Goal: Task Accomplishment & Management: Complete application form

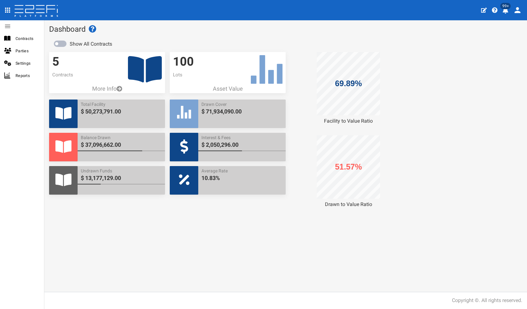
click at [142, 59] on icon at bounding box center [145, 69] width 34 height 26
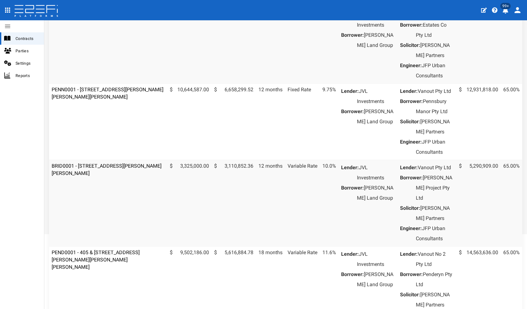
scroll to position [158, 0]
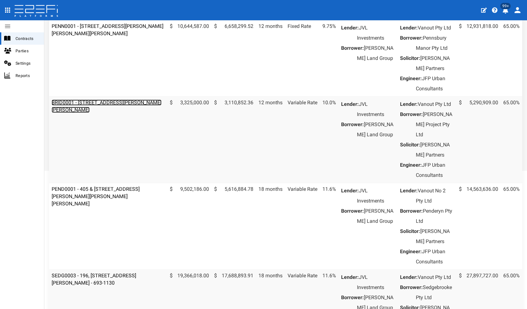
click at [124, 113] on link "BRID0001 - [STREET_ADDRESS][PERSON_NAME][PERSON_NAME]" at bounding box center [107, 106] width 110 height 13
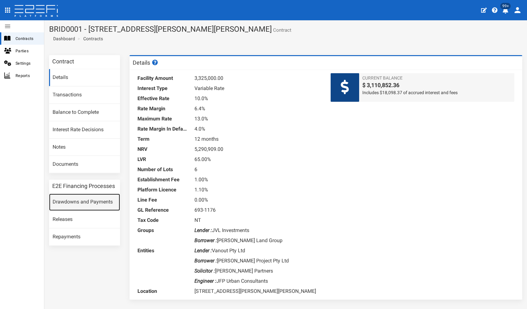
click at [78, 203] on link "Drawdowns and Payments" at bounding box center [84, 202] width 71 height 17
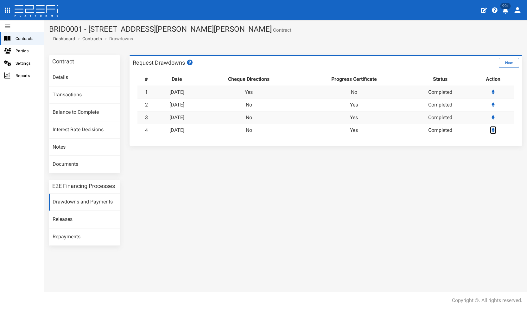
click at [493, 126] on link at bounding box center [493, 130] width 6 height 8
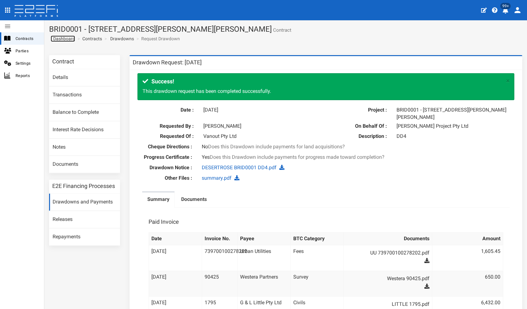
click at [64, 38] on span "Dashboard" at bounding box center [63, 38] width 24 height 5
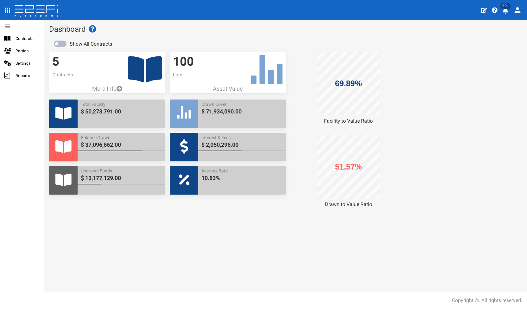
click at [143, 81] on icon at bounding box center [145, 69] width 34 height 26
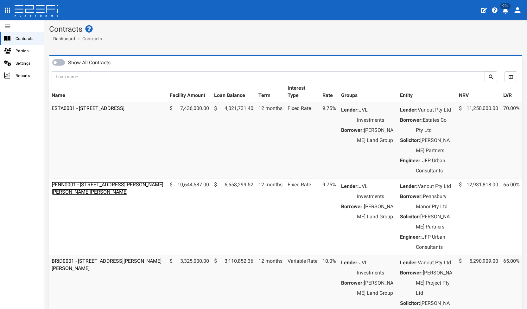
click at [120, 193] on link "PENN0001 - 206 Graham Road, Bridgeman Downs - 693-1185" at bounding box center [108, 188] width 112 height 13
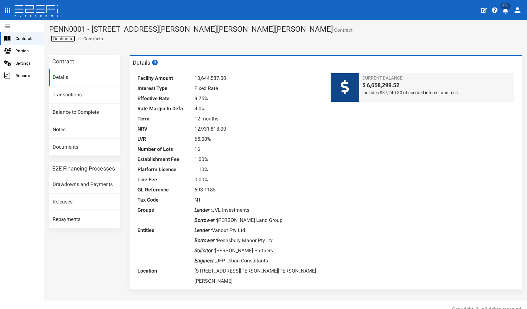
click at [66, 40] on span "Dashboard" at bounding box center [63, 38] width 24 height 5
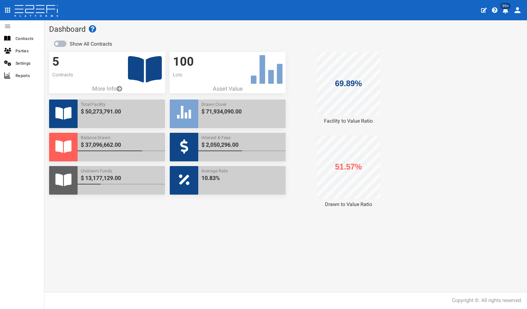
click at [141, 77] on icon at bounding box center [145, 69] width 34 height 26
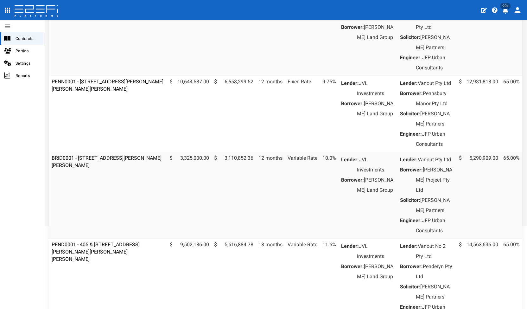
scroll to position [127, 0]
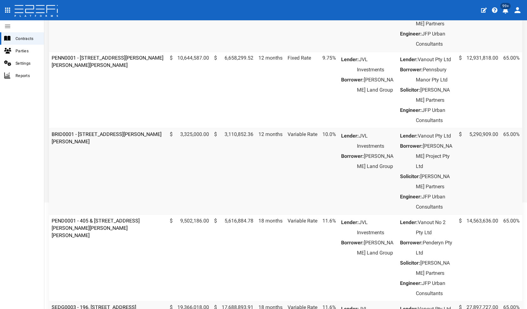
click at [93, 257] on td "PEND0001 - 405 & [STREET_ADDRESS][PERSON_NAME][PERSON_NAME][PERSON_NAME]" at bounding box center [108, 258] width 118 height 87
click at [94, 238] on link "PEND0001 - 405 & 407 Beckett Road, Bridgeman Downs - 693-1170" at bounding box center [96, 228] width 88 height 21
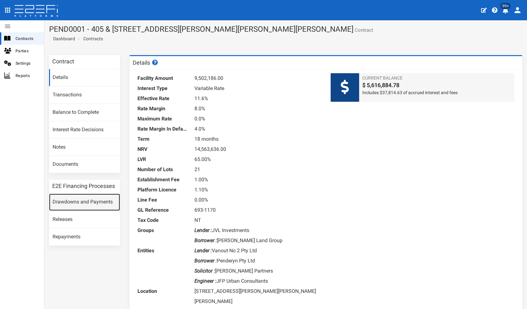
click at [106, 203] on link "Drawdowns and Payments" at bounding box center [84, 202] width 71 height 17
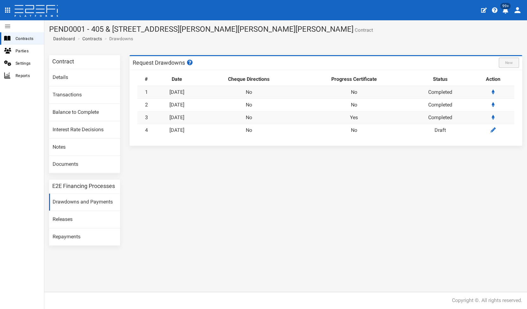
click at [496, 124] on td at bounding box center [493, 130] width 42 height 12
click at [496, 126] on link at bounding box center [493, 130] width 8 height 8
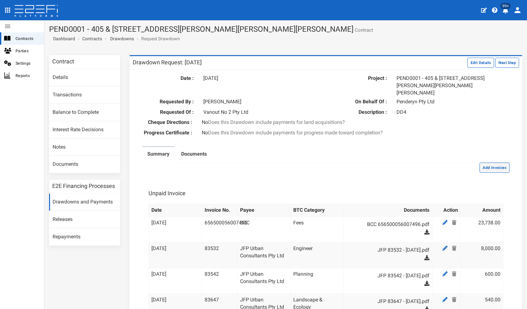
click at [480, 163] on button "Add Invoices" at bounding box center [495, 168] width 30 height 10
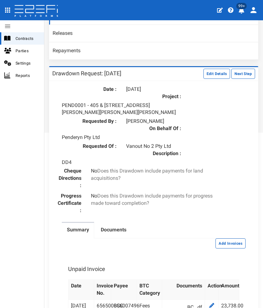
scroll to position [196, 0]
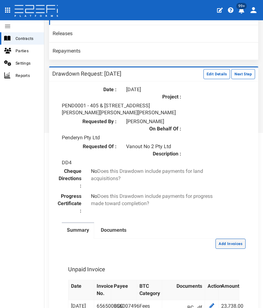
click at [228, 241] on button "Add Invoices" at bounding box center [230, 244] width 30 height 10
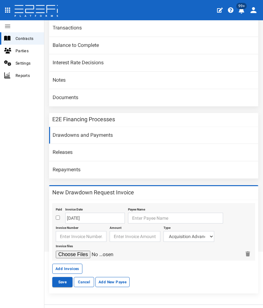
scroll to position [87, 0]
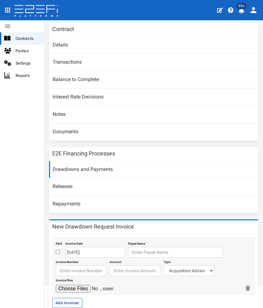
scroll to position [87, 0]
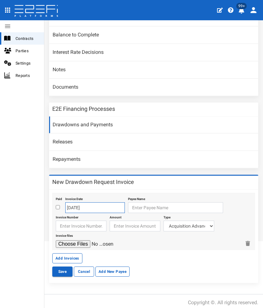
drag, startPoint x: 80, startPoint y: 204, endPoint x: 82, endPoint y: 200, distance: 5.0
click at [80, 204] on input "22-08-2025" at bounding box center [95, 208] width 60 height 11
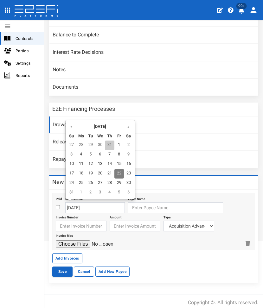
click at [113, 143] on td "31" at bounding box center [110, 146] width 10 height 10
type input "[DATE]"
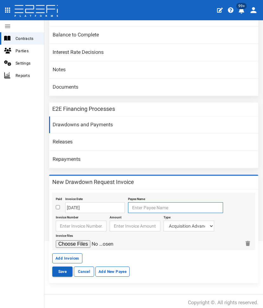
click at [148, 208] on input "text" at bounding box center [175, 208] width 95 height 11
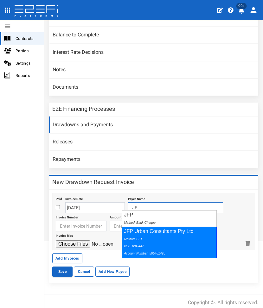
click at [148, 240] on div "Method: EFT BSB: 084-447 Account Number: 505481495" at bounding box center [167, 246] width 87 height 22
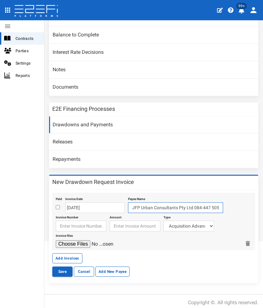
type input "JFP Urban Consultants Pty Ltd 084-447 505481495"
click at [97, 225] on input "text" at bounding box center [81, 226] width 51 height 11
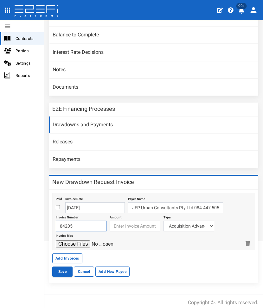
type input "84205"
type input "5"
type input "4270"
click at [194, 222] on select "Acquisition Advance Transfer Fees Buying Commission Registration of Mortgage Pe…" at bounding box center [189, 226] width 51 height 11
select select "Landscape & Ecology~119~CONSULTANT/PROFESSIONAL FEES"
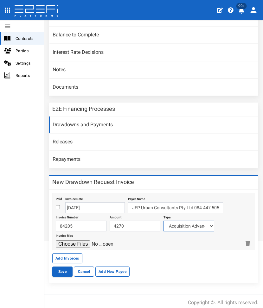
click at [164, 221] on select "Acquisition Advance Transfer Fees Buying Commission Registration of Mortgage Pe…" at bounding box center [189, 226] width 51 height 11
click at [77, 241] on input "file" at bounding box center [86, 245] width 60 height 8
type input "C:\fakepath\JFP 84205 - July 2025.pdf"
click at [69, 254] on button "Add Invoices" at bounding box center [67, 259] width 30 height 10
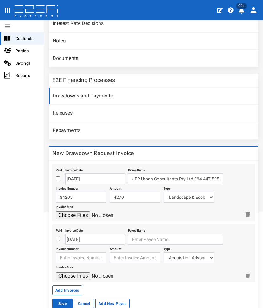
scroll to position [147, 0]
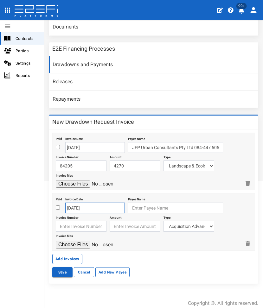
click at [92, 203] on input "22-08-2025" at bounding box center [95, 208] width 60 height 11
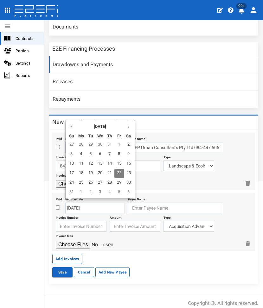
click at [108, 144] on td "31" at bounding box center [110, 145] width 10 height 10
type input "[DATE]"
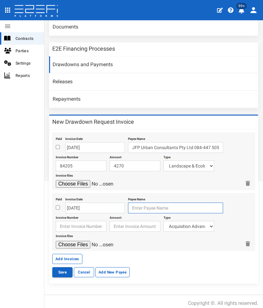
click at [130, 204] on input "text" at bounding box center [175, 208] width 95 height 11
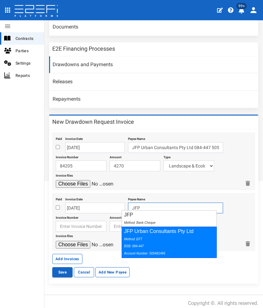
click at [134, 231] on div "JFP Urban Consultants Pty Ltd Method: EFT BSB: 084-447 Account Number: 505481495" at bounding box center [169, 242] width 95 height 31
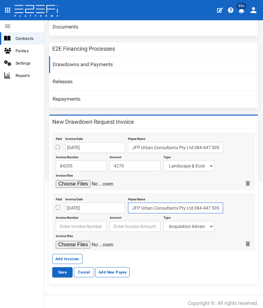
type input "JFP Urban Consultants Pty Ltd 084-447 505481495"
click at [93, 222] on input "text" at bounding box center [81, 226] width 51 height 11
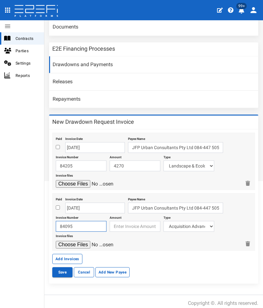
type input "84095"
type input "2500"
click at [192, 226] on select "Acquisition Advance Transfer Fees Buying Commission Registration of Mortgage Pe…" at bounding box center [189, 226] width 51 height 11
select select "Engineer~116~CONSULTANT/PROFESSIONAL FEES"
click at [164, 221] on select "Acquisition Advance Transfer Fees Buying Commission Registration of Mortgage Pe…" at bounding box center [189, 226] width 51 height 11
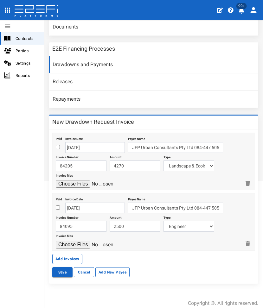
click at [86, 237] on div "Invoice files" at bounding box center [148, 240] width 185 height 17
click at [69, 241] on input "file" at bounding box center [86, 245] width 60 height 8
type input "C:\fakepath\JFP 84095 - July 2025.pdf"
click at [66, 258] on button "Add Invoices" at bounding box center [67, 259] width 30 height 10
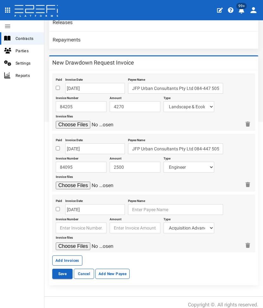
scroll to position [207, 0]
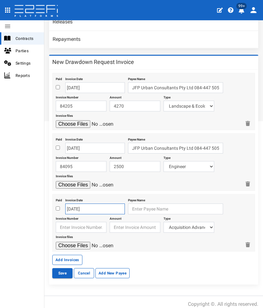
click at [88, 205] on input "22-08-2025" at bounding box center [95, 209] width 60 height 11
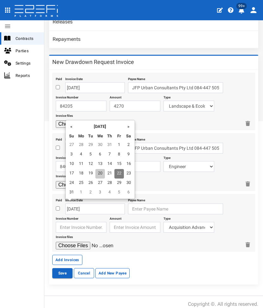
click at [99, 176] on td "20" at bounding box center [100, 174] width 10 height 10
type input "20-08-2025"
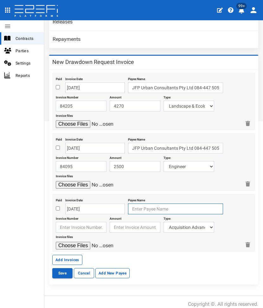
click at [132, 207] on input "text" at bounding box center [175, 209] width 95 height 11
type input "Everclear"
click at [52, 268] on button "Save" at bounding box center [62, 273] width 20 height 10
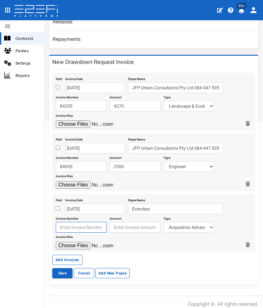
type input "Everclear"
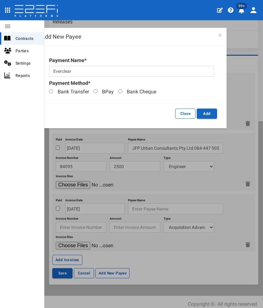
click at [67, 91] on span "Bank Transfer" at bounding box center [73, 92] width 31 height 6
click at [53, 91] on input "Bank Transfer" at bounding box center [51, 91] width 4 height 4
radio input "true"
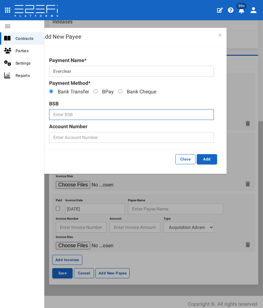
click at [68, 113] on input "text" at bounding box center [131, 114] width 165 height 11
paste input "034605"
type input "034605"
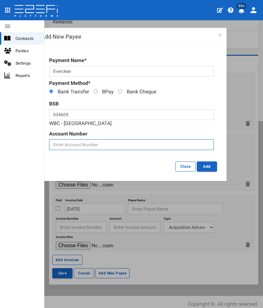
click at [106, 143] on input "text" at bounding box center [131, 144] width 165 height 11
paste input "734897"
type input "734897"
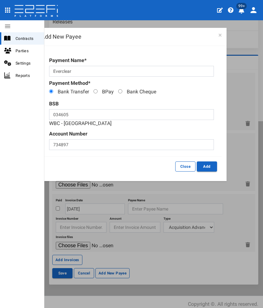
drag, startPoint x: 79, startPoint y: 109, endPoint x: 78, endPoint y: 112, distance: 3.3
click at [78, 110] on div "BSB 034605 WBC - Beenleigh" at bounding box center [131, 113] width 165 height 27
click at [88, 70] on input "Everclear" at bounding box center [131, 71] width 165 height 11
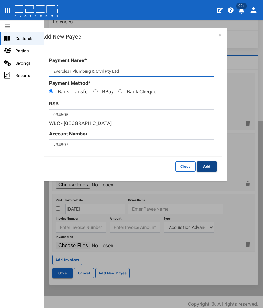
type input "Everclear Plumbing & Civil Pty Ltd"
click at [205, 166] on button "Add" at bounding box center [207, 167] width 20 height 10
type input "Everclear Plumbing & Civil Pty Ltd 034-605 734897"
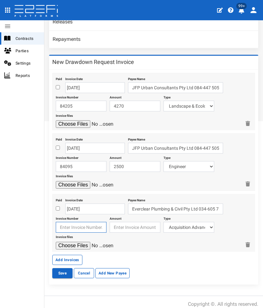
click at [64, 222] on input "text" at bounding box center [81, 227] width 51 height 11
type input "0569"
type input "121105.80"
click at [189, 226] on select "Acquisition Advance Transfer Fees Buying Commission Registration of Mortgage Pe…" at bounding box center [189, 227] width 51 height 11
select select "Civils~68~CIVIL WORKS"
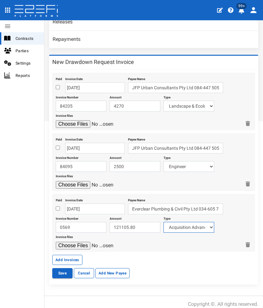
click at [164, 222] on select "Acquisition Advance Transfer Fees Buying Commission Registration of Mortgage Pe…" at bounding box center [189, 227] width 51 height 11
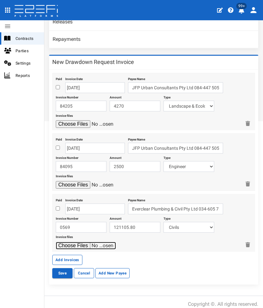
click at [74, 242] on input "file" at bounding box center [86, 246] width 60 height 8
type input "C:\fakepath\Everclear 0569.pdf"
click at [65, 268] on button "Save" at bounding box center [62, 273] width 20 height 10
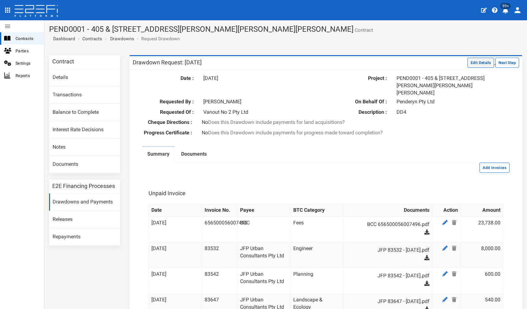
click at [263, 64] on button "Edit Details" at bounding box center [481, 63] width 27 height 10
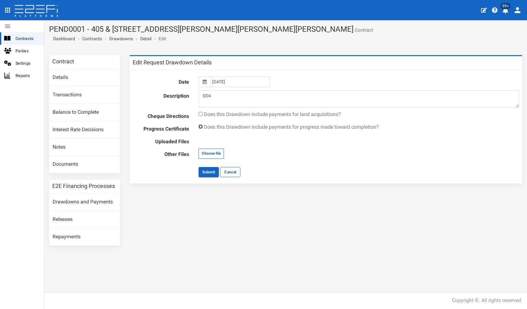
click at [199, 126] on input "checkbox" at bounding box center [201, 127] width 4 height 4
checkbox input "true"
type input "C:\fakepath\B3897EA1_DA1_1 PP1 letter Penderyn.pdf"
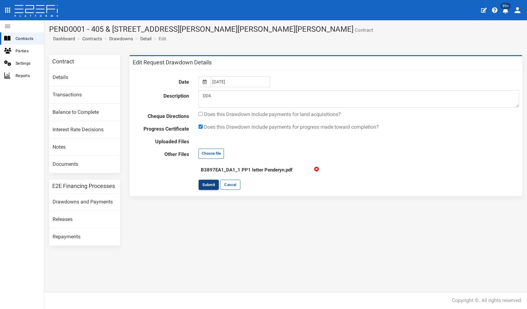
click at [214, 185] on button "Submit" at bounding box center [209, 185] width 20 height 10
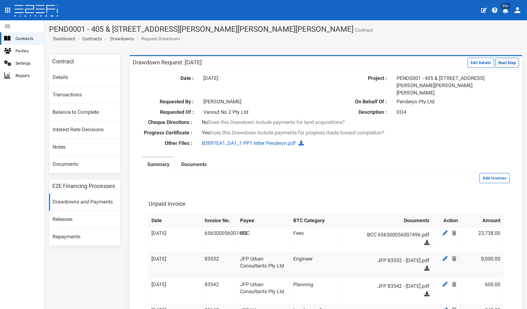
click at [502, 67] on button "Next Step" at bounding box center [508, 63] width 24 height 10
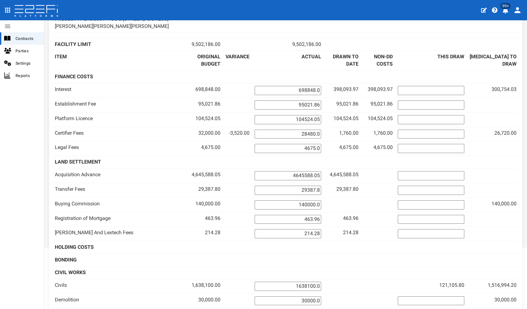
scroll to position [127, 0]
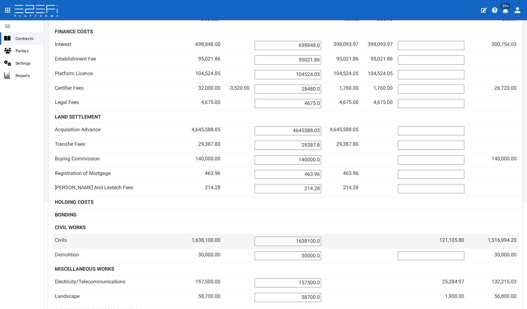
drag, startPoint x: 310, startPoint y: 240, endPoint x: 346, endPoint y: 240, distance: 35.8
click at [345, 240] on tr "Civils 1,638,100.00 1638100.0" at bounding box center [285, 241] width 467 height 15
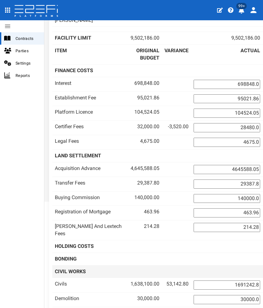
click at [231, 281] on input "1691242.8" at bounding box center [227, 285] width 67 height 9
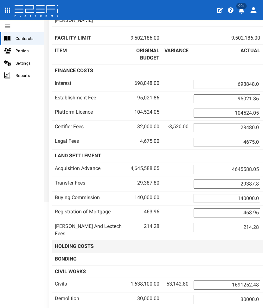
type input "1691252.48"
click at [191, 240] on td at bounding box center [176, 246] width 29 height 13
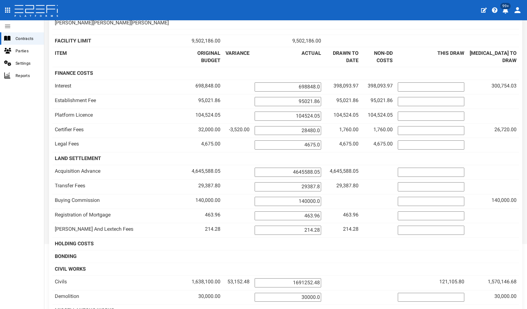
scroll to position [32, 0]
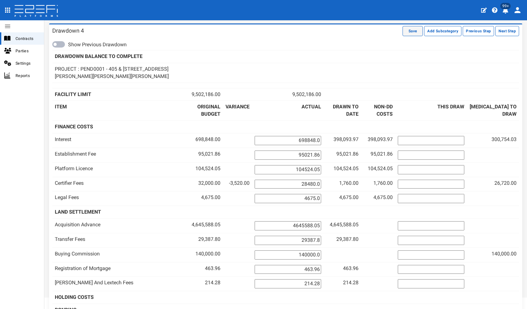
click at [413, 28] on button "Save" at bounding box center [413, 31] width 20 height 10
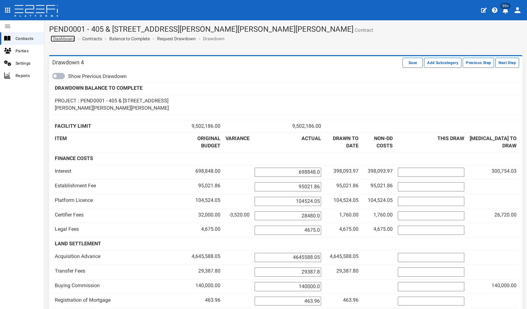
click at [64, 38] on span "Dashboard" at bounding box center [63, 38] width 24 height 5
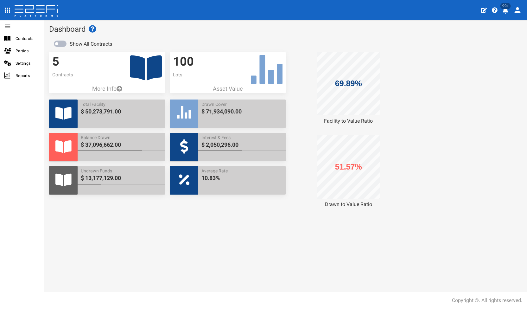
click at [140, 75] on icon at bounding box center [146, 67] width 32 height 25
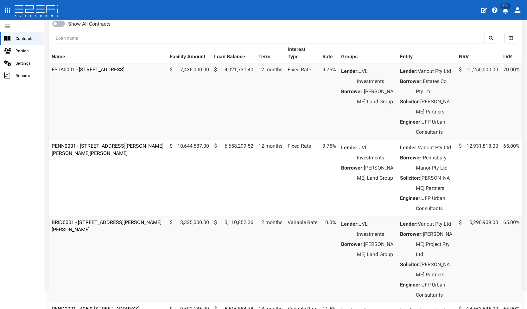
scroll to position [95, 0]
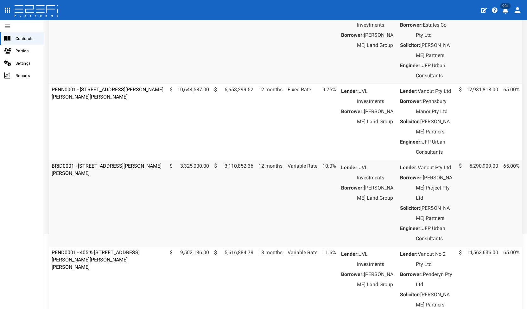
click at [108, 96] on td "PENN0001 - [STREET_ADDRESS][PERSON_NAME][PERSON_NAME][PERSON_NAME]" at bounding box center [108, 121] width 118 height 76
click at [111, 100] on link "PENN0001 - [STREET_ADDRESS][PERSON_NAME][PERSON_NAME][PERSON_NAME]" at bounding box center [108, 93] width 112 height 13
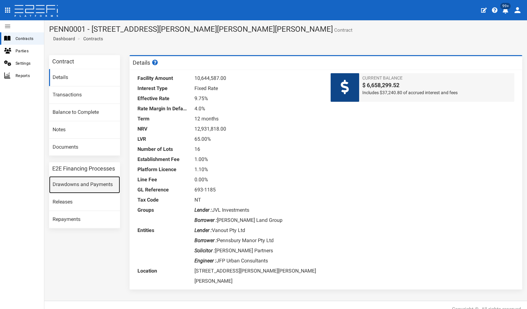
drag, startPoint x: 86, startPoint y: 181, endPoint x: 101, endPoint y: 180, distance: 15.2
click at [86, 181] on link "Drawdowns and Payments" at bounding box center [84, 184] width 71 height 17
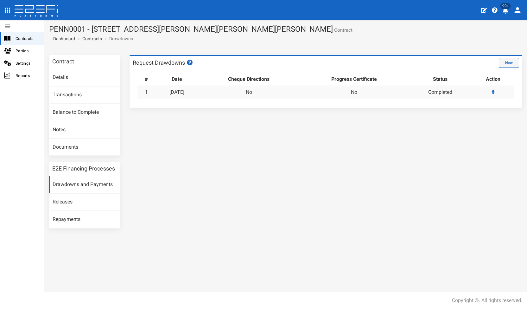
click at [503, 65] on button "New" at bounding box center [509, 63] width 20 height 10
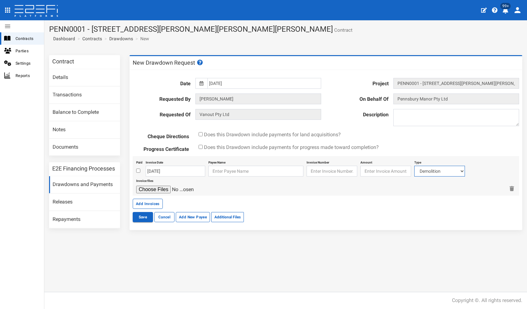
click at [426, 171] on select "Demolition Major And Civil Works Dce 1+2 Electricity/Telecommunications Landsca…" at bounding box center [440, 171] width 51 height 11
drag, startPoint x: 63, startPoint y: 112, endPoint x: 66, endPoint y: 112, distance: 3.5
click at [63, 112] on link "Balance to Complete" at bounding box center [84, 112] width 71 height 17
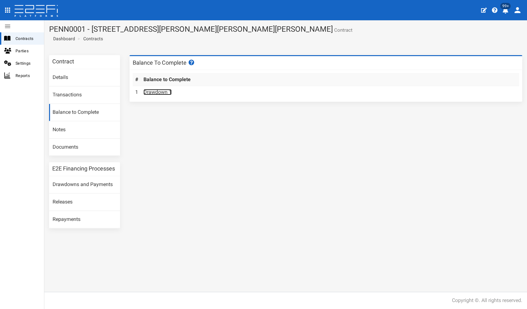
drag, startPoint x: 156, startPoint y: 92, endPoint x: 180, endPoint y: 97, distance: 24.2
click at [156, 92] on link "Drawdown 1" at bounding box center [158, 92] width 28 height 6
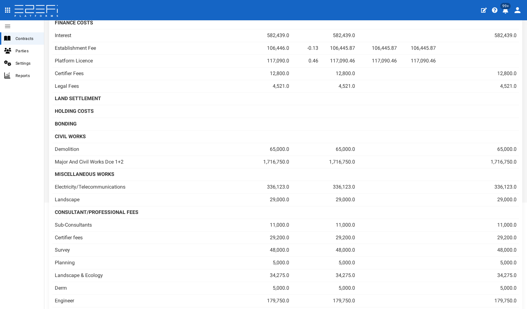
scroll to position [285, 0]
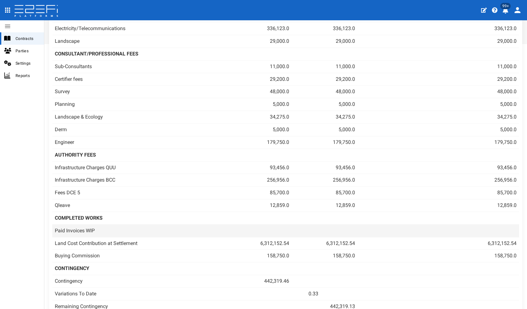
click at [125, 224] on td "Paid Invoices WIP" at bounding box center [148, 230] width 193 height 13
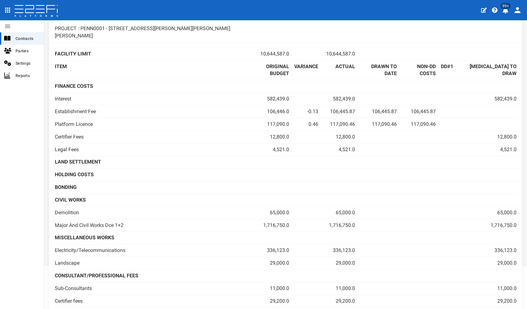
scroll to position [0, 0]
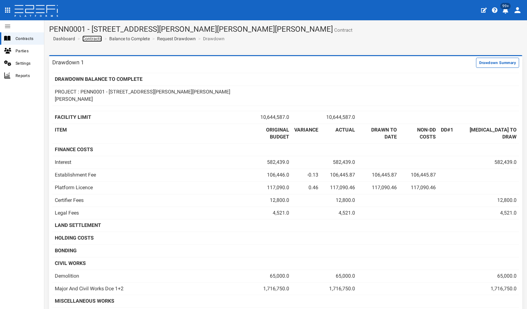
click at [97, 39] on link "Contracts" at bounding box center [92, 38] width 20 height 6
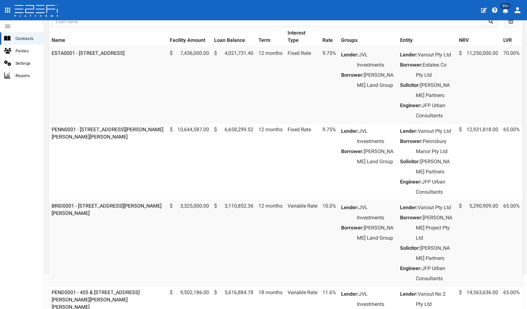
scroll to position [63, 0]
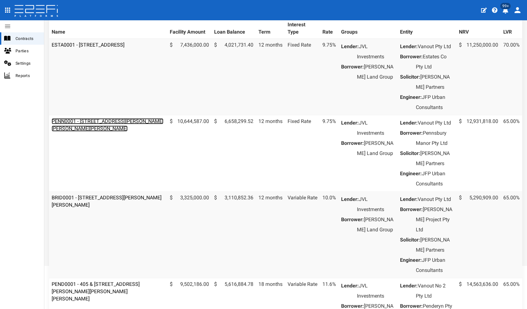
click at [98, 128] on link "PENN0001 - [STREET_ADDRESS][PERSON_NAME][PERSON_NAME][PERSON_NAME]" at bounding box center [108, 124] width 112 height 13
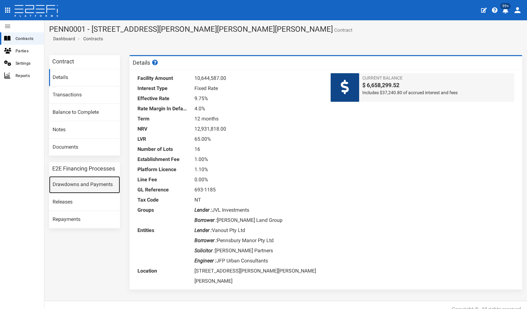
click at [88, 177] on link "Drawdowns and Payments" at bounding box center [84, 184] width 71 height 17
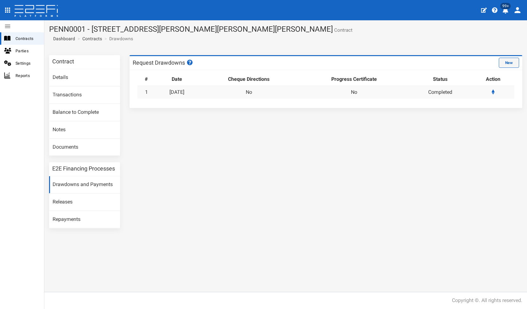
click at [502, 62] on button "New" at bounding box center [509, 63] width 20 height 10
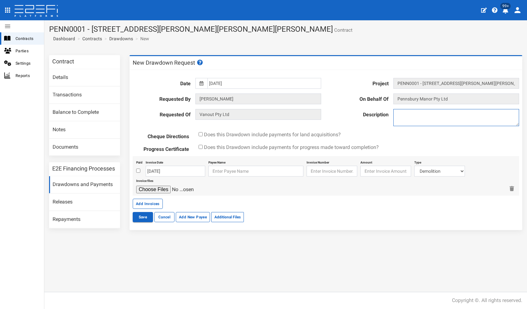
click at [445, 118] on textarea at bounding box center [457, 117] width 126 height 17
type textarea "DD2"
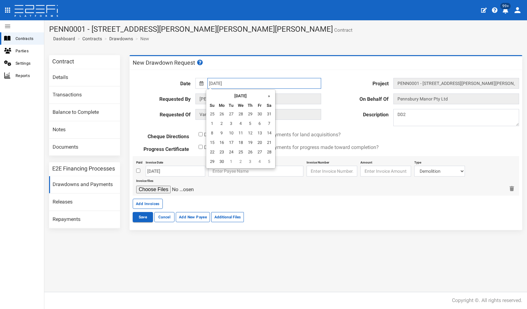
click at [221, 85] on input "16-06-2025" at bounding box center [265, 83] width 114 height 11
click at [270, 97] on th "»" at bounding box center [270, 96] width 10 height 10
click at [270, 97] on th "»" at bounding box center [271, 96] width 10 height 10
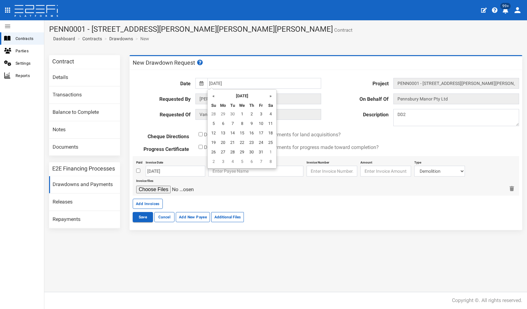
click at [270, 97] on th "»" at bounding box center [271, 96] width 10 height 10
click at [212, 95] on th "«" at bounding box center [214, 96] width 10 height 10
click at [260, 145] on td "22" at bounding box center [261, 143] width 10 height 10
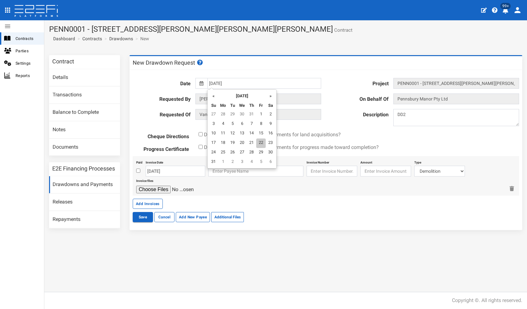
type input "[DATE]"
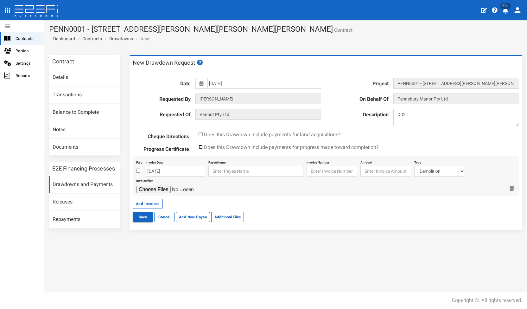
click at [201, 145] on input "checkbox" at bounding box center [201, 147] width 4 height 4
checkbox input "true"
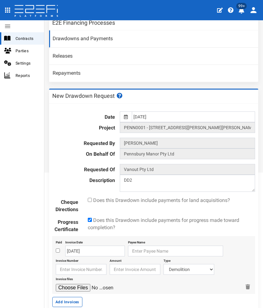
scroll to position [201, 0]
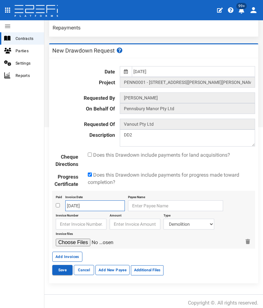
click at [83, 202] on input "[DATE]" at bounding box center [95, 206] width 60 height 11
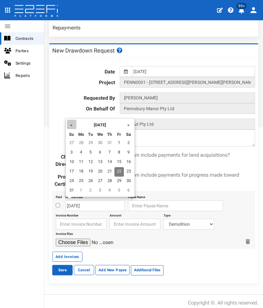
click at [69, 128] on th "«" at bounding box center [72, 125] width 10 height 10
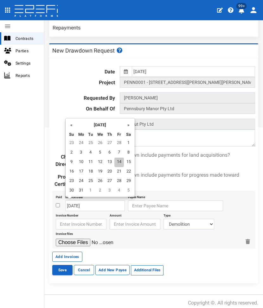
click at [115, 161] on td "14" at bounding box center [119, 163] width 10 height 10
type input "14-03-2025"
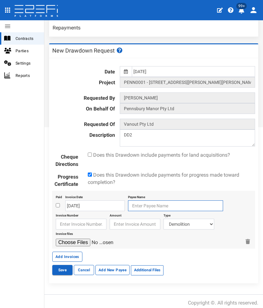
click at [135, 203] on input "text" at bounding box center [175, 206] width 95 height 11
type input "BCC"
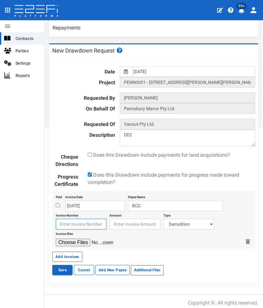
type input "BCC"
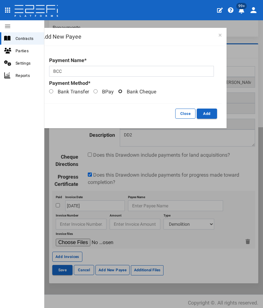
drag, startPoint x: 119, startPoint y: 92, endPoint x: 158, endPoint y: 99, distance: 40.2
click at [120, 92] on input "Bank Cheque" at bounding box center [120, 91] width 4 height 4
radio input "true"
click at [205, 115] on button "Add" at bounding box center [207, 114] width 20 height 10
type input "BCC"
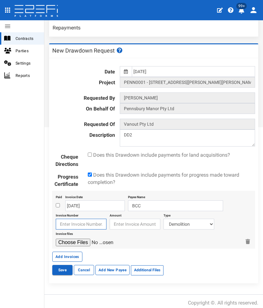
drag, startPoint x: 69, startPoint y: 219, endPoint x: 101, endPoint y: 203, distance: 35.1
click at [69, 219] on input "text" at bounding box center [81, 224] width 51 height 11
paste input "6565 0005 5072 807"
type input "656500055072807"
type input "15618"
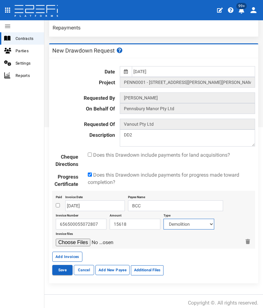
click at [191, 219] on select "Demolition Major And Civil Works Dce 1+2 Electricity/Telecommunications Landsca…" at bounding box center [189, 224] width 51 height 11
select select "Fees DCE 5~134~AUTHORITY FEES"
click at [164, 219] on select "Demolition Major And Civil Works Dce 1+2 Electricity/Telecommunications Landsca…" at bounding box center [189, 224] width 51 height 11
click at [79, 239] on input "file" at bounding box center [86, 243] width 60 height 8
type input "C:\fakepath\BCC 656500055072807.pdf"
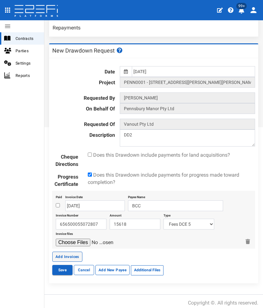
click at [67, 252] on button "Add Invoices" at bounding box center [67, 257] width 30 height 10
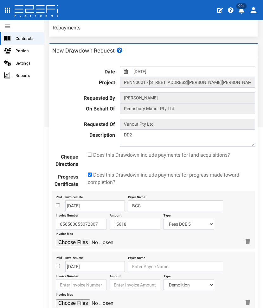
scroll to position [261, 0]
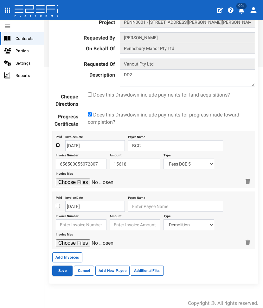
drag, startPoint x: 58, startPoint y: 142, endPoint x: 58, endPoint y: 145, distance: 3.9
click at [58, 143] on input "checkbox" at bounding box center [58, 145] width 4 height 4
checkbox input "true"
click at [57, 204] on input "checkbox" at bounding box center [58, 206] width 4 height 4
checkbox input "true"
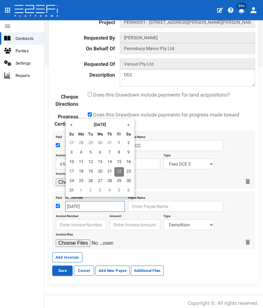
click at [89, 201] on input "[DATE]" at bounding box center [95, 206] width 60 height 11
click at [75, 125] on th "«" at bounding box center [72, 125] width 10 height 10
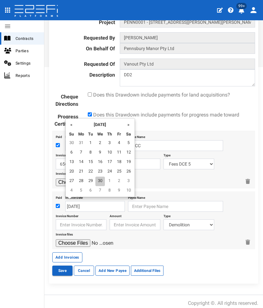
click at [100, 183] on td "30" at bounding box center [100, 182] width 10 height 10
type input "[DATE]"
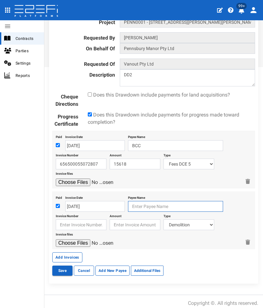
click at [137, 202] on input "text" at bounding box center [175, 206] width 95 height 11
type input "j"
type input "JFP"
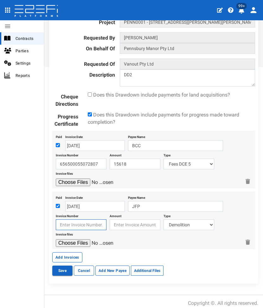
type input "JFP"
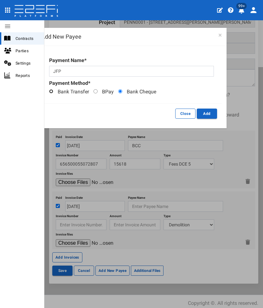
drag, startPoint x: 51, startPoint y: 93, endPoint x: 42, endPoint y: 92, distance: 9.7
click at [51, 93] on input "Bank Transfer" at bounding box center [51, 91] width 4 height 4
radio input "true"
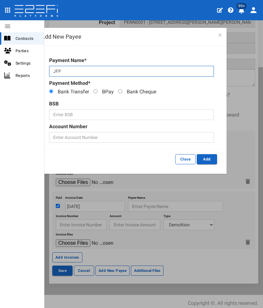
click at [92, 68] on input "JFP" at bounding box center [131, 71] width 165 height 11
type input "JFP Urban Consultants Pty Ltd"
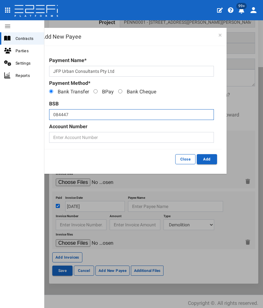
type input "084447"
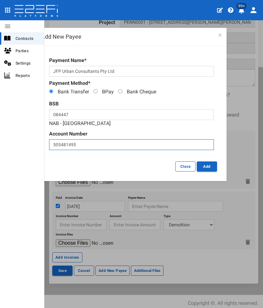
type input "505481495"
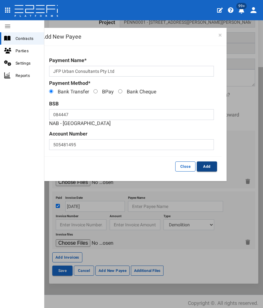
click at [210, 167] on button "Add" at bounding box center [207, 167] width 20 height 10
type input "JFP Urban Consultants Pty Ltd 084-447 505481495"
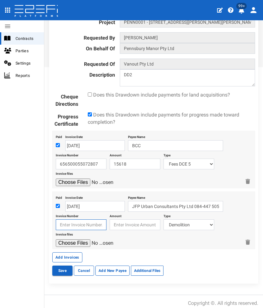
click at [63, 222] on input "text" at bounding box center [81, 225] width 51 height 11
click at [81, 220] on input "83533" at bounding box center [81, 225] width 51 height 11
type input "83533"
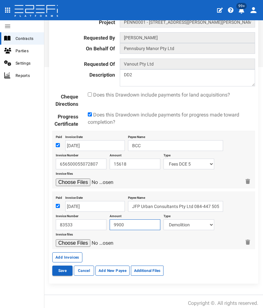
type input "9900"
select select "Engineer~124~CONSULTANT/PROFESSIONAL FEES"
click at [56, 240] on input "file" at bounding box center [86, 244] width 60 height 8
type input "C:\fakepath\JFP 83533 - Apr 2025.pdf"
click at [65, 253] on button "Add Invoices" at bounding box center [67, 258] width 30 height 10
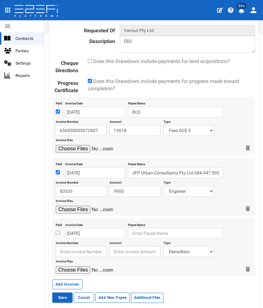
scroll to position [321, 0]
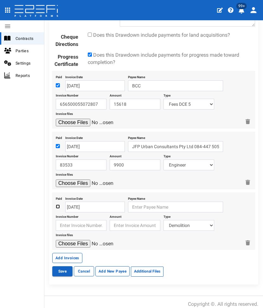
click at [56, 205] on input "checkbox" at bounding box center [58, 207] width 4 height 4
checkbox input "true"
click at [89, 202] on input "[DATE]" at bounding box center [95, 207] width 60 height 11
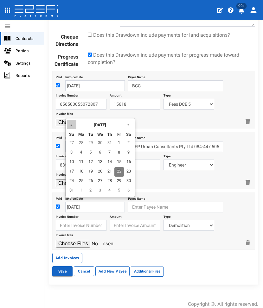
click at [70, 126] on th "«" at bounding box center [72, 125] width 10 height 10
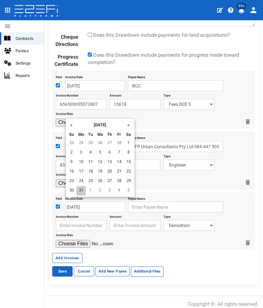
drag, startPoint x: 79, startPoint y: 192, endPoint x: 132, endPoint y: 203, distance: 53.8
click at [80, 192] on td "31" at bounding box center [81, 191] width 10 height 10
type input "[DATE]"
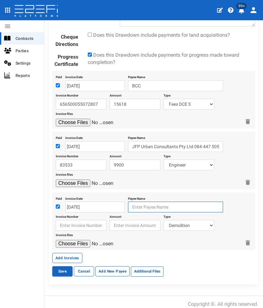
click at [147, 208] on input "text" at bounding box center [175, 207] width 95 height 11
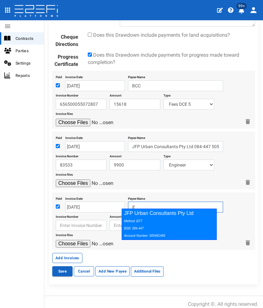
drag, startPoint x: 142, startPoint y: 215, endPoint x: 85, endPoint y: 228, distance: 58.4
click at [141, 215] on div "JFP Urban Consultants Pty Ltd Method: EFT BSB: 084-447 Account Number: 505481495" at bounding box center [169, 224] width 95 height 31
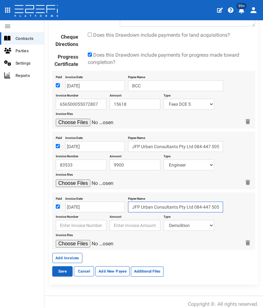
type input "JFP Urban Consultants Pty Ltd 084-447 505481495"
click at [81, 224] on input "text" at bounding box center [81, 225] width 51 height 11
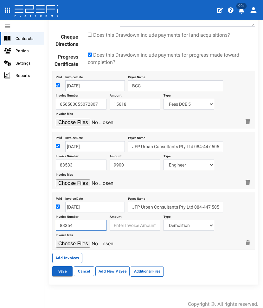
type input "83354"
type input "1670"
click at [187, 224] on select "Demolition Major And Civil Works Dce 1+2 Electricity/Telecommunications Landsca…" at bounding box center [189, 225] width 51 height 11
select select "Planning~118~CONSULTANT/PROFESSIONAL FEES"
click at [164, 220] on select "Demolition Major And Civil Works Dce 1+2 Electricity/Telecommunications Landsca…" at bounding box center [189, 225] width 51 height 11
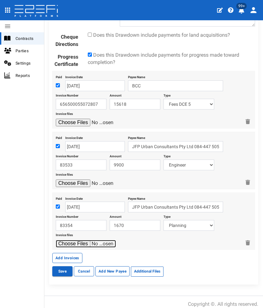
click at [61, 240] on input "file" at bounding box center [86, 244] width 60 height 8
type input "C:\fakepath\JFP 83354 - Mar 2025.pdf"
click at [64, 254] on button "Add Invoices" at bounding box center [67, 258] width 30 height 10
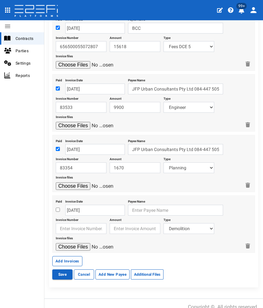
scroll to position [382, 0]
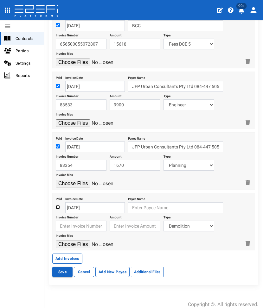
drag, startPoint x: 57, startPoint y: 201, endPoint x: 77, endPoint y: 202, distance: 20.3
click at [57, 205] on input "checkbox" at bounding box center [58, 207] width 4 height 4
checkbox input "true"
click at [79, 203] on input "[DATE]" at bounding box center [95, 208] width 60 height 11
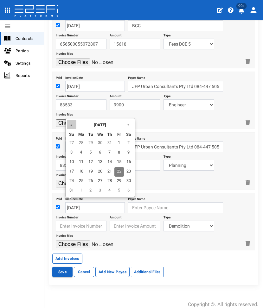
click at [69, 127] on th "«" at bounding box center [72, 125] width 10 height 10
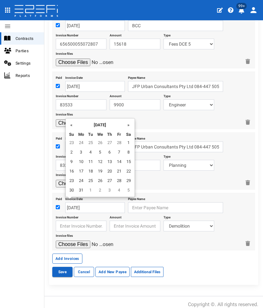
drag, startPoint x: 79, startPoint y: 190, endPoint x: 138, endPoint y: 209, distance: 62.5
click at [80, 190] on td "31" at bounding box center [81, 191] width 10 height 10
type input "[DATE]"
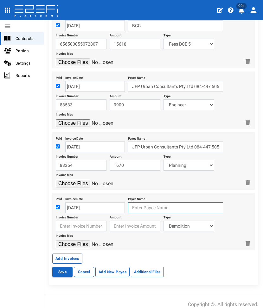
click at [138, 204] on input "text" at bounding box center [175, 208] width 95 height 11
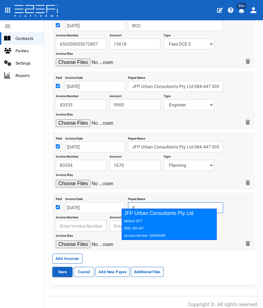
click at [134, 217] on div "Method: EFT BSB: 084-447 Account Number: 505481495" at bounding box center [167, 228] width 87 height 22
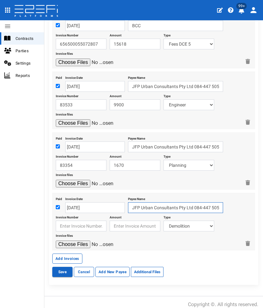
type input "JFP Urban Consultants Pty Ltd 084-447 505481495"
click at [69, 221] on input "text" at bounding box center [81, 226] width 51 height 11
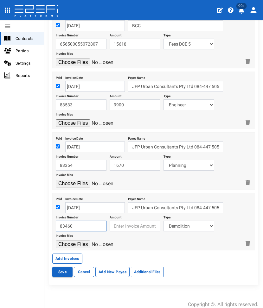
type input "83460"
type input "1350"
click at [177, 224] on select "Demolition Major And Civil Works Dce 1+2 Electricity/Telecommunications Landsca…" at bounding box center [189, 226] width 51 height 11
select select "Landscape & Ecology~119~CONSULTANT/PROFESSIONAL FEES"
click at [164, 221] on select "Demolition Major And Civil Works Dce 1+2 Electricity/Telecommunications Landsca…" at bounding box center [189, 226] width 51 height 11
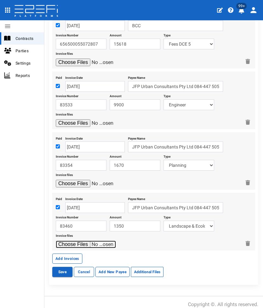
click at [76, 242] on input "file" at bounding box center [86, 245] width 60 height 8
type input "C:\fakepath\JFP 83460 - Mar 2025.pdf"
click at [68, 254] on button "Add Invoices" at bounding box center [67, 259] width 30 height 10
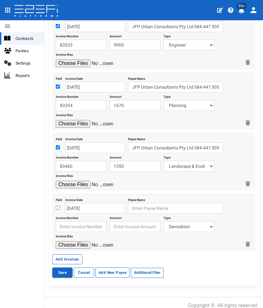
scroll to position [442, 0]
drag, startPoint x: 56, startPoint y: 200, endPoint x: 81, endPoint y: 205, distance: 25.4
click at [57, 204] on div at bounding box center [59, 208] width 6 height 8
click at [58, 206] on input "checkbox" at bounding box center [58, 208] width 4 height 4
checkbox input "true"
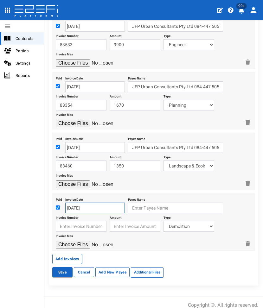
click at [80, 203] on input "[DATE]" at bounding box center [95, 208] width 60 height 11
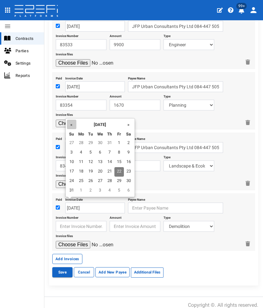
click at [71, 125] on th "«" at bounding box center [72, 125] width 10 height 10
click at [72, 125] on th "«" at bounding box center [72, 125] width 10 height 10
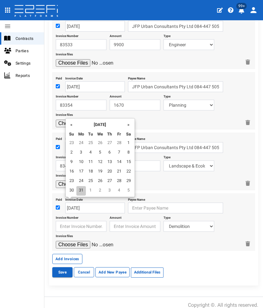
click at [82, 188] on td "31" at bounding box center [81, 191] width 10 height 10
type input "[DATE]"
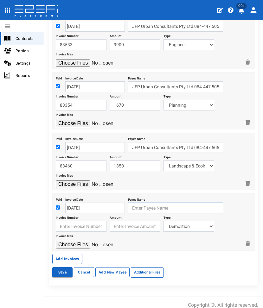
click at [146, 203] on input "text" at bounding box center [175, 208] width 95 height 11
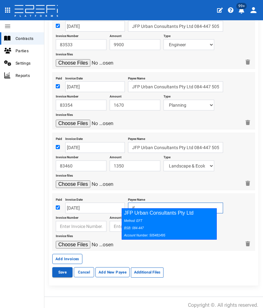
drag, startPoint x: 146, startPoint y: 215, endPoint x: 100, endPoint y: 222, distance: 47.1
click at [144, 222] on div "Method: EFT BSB: 084-447 Account Number: 505481495" at bounding box center [167, 228] width 87 height 22
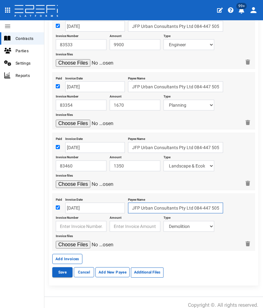
type input "JFP Urban Consultants Pty Ltd 084-447 505481495"
click at [91, 222] on input "text" at bounding box center [81, 226] width 51 height 11
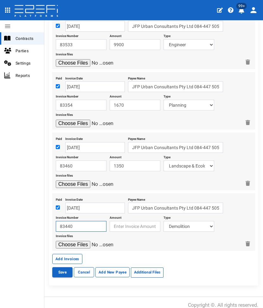
type input "83440"
type input "1950"
select select "Engineer~124~CONSULTANT/PROFESSIONAL FEES"
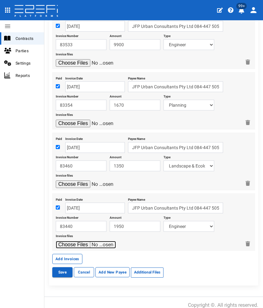
click at [56, 241] on input "file" at bounding box center [86, 245] width 60 height 8
type input "C:\fakepath\JFP 83440 - Mar 2025.pdf"
click at [60, 254] on button "Add Invoices" at bounding box center [67, 259] width 30 height 10
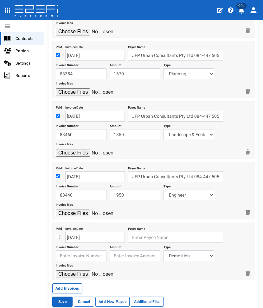
scroll to position [502, 0]
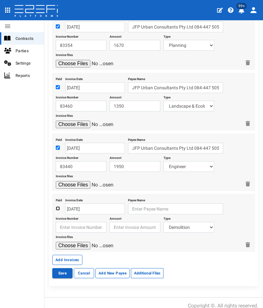
click at [56, 207] on input "checkbox" at bounding box center [58, 209] width 4 height 4
checkbox input "true"
click at [71, 204] on input "[DATE]" at bounding box center [95, 209] width 60 height 11
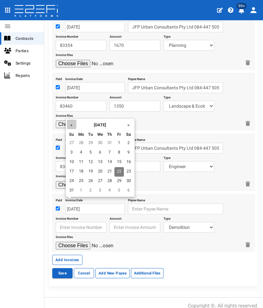
click at [70, 121] on th "«" at bounding box center [72, 125] width 10 height 10
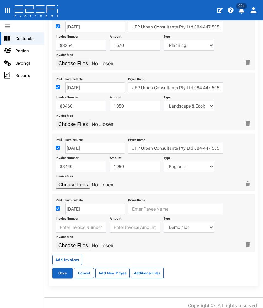
click at [136, 182] on div at bounding box center [148, 185] width 185 height 8
click at [93, 204] on input "[DATE]" at bounding box center [95, 209] width 60 height 11
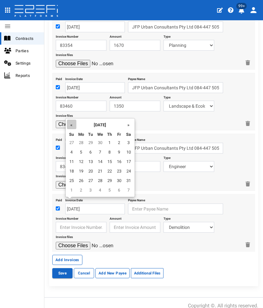
click at [70, 123] on th "«" at bounding box center [72, 125] width 10 height 10
click at [128, 124] on th "»" at bounding box center [129, 125] width 10 height 10
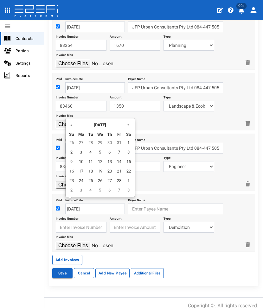
click at [128, 124] on th "»" at bounding box center [129, 125] width 10 height 10
click at [129, 183] on td "31" at bounding box center [129, 182] width 10 height 10
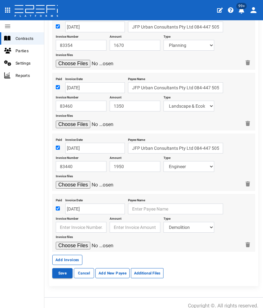
type input "[DATE]"
click at [134, 204] on input "text" at bounding box center [175, 209] width 95 height 11
type input "Land Solution Australia"
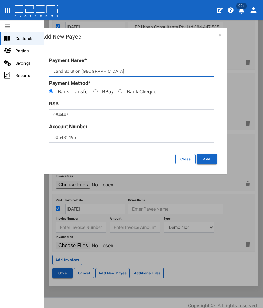
click at [108, 72] on input "Land Solution Australia" at bounding box center [131, 71] width 165 height 11
type input "Land Solution Australia Pty Ltd"
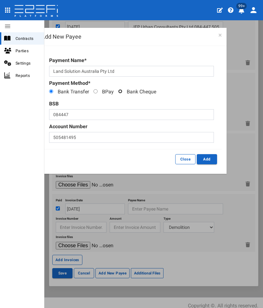
click at [119, 91] on input "Bank Cheque" at bounding box center [120, 91] width 4 height 4
radio input "true"
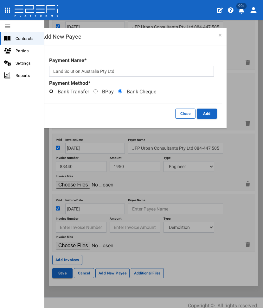
click at [52, 90] on input "Bank Transfer" at bounding box center [51, 91] width 4 height 4
radio input "true"
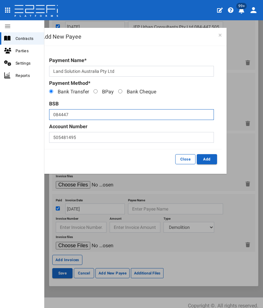
click at [61, 113] on input "084447" at bounding box center [131, 114] width 165 height 11
type input "124035"
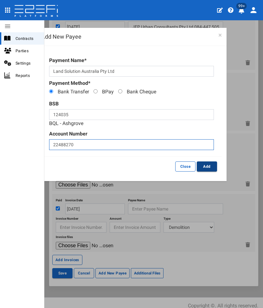
type input "22488270"
click at [205, 166] on button "Add" at bounding box center [207, 167] width 20 height 10
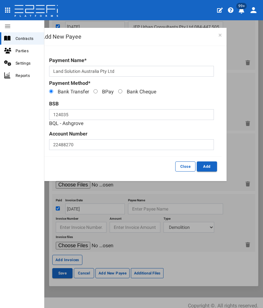
type input "Land Solution Australia Pty Ltd 124-035 22488270"
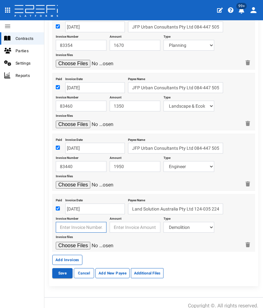
click at [89, 222] on input "text" at bounding box center [81, 227] width 51 height 11
type input "22777"
type input "7370"
click at [182, 223] on select "Demolition Major And Civil Works Dce 1+2 Electricity/Telecommunications Landsca…" at bounding box center [189, 227] width 51 height 11
select select "Survey~117~CONSULTANT/PROFESSIONAL FEES"
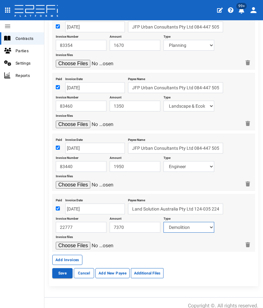
click at [164, 222] on select "Demolition Major And Civil Works Dce 1+2 Electricity/Telecommunications Landsca…" at bounding box center [189, 227] width 51 height 11
click at [69, 242] on input "file" at bounding box center [86, 246] width 60 height 8
type input "C:\fakepath\LSA 22777.pdf"
click at [76, 257] on button "Add Invoices" at bounding box center [67, 260] width 30 height 10
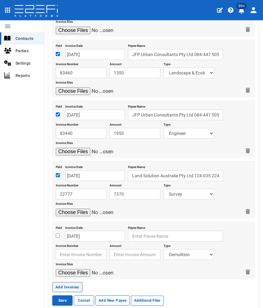
scroll to position [562, 0]
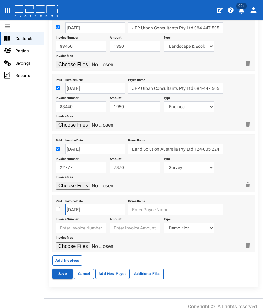
click at [91, 206] on input "[DATE]" at bounding box center [95, 209] width 60 height 11
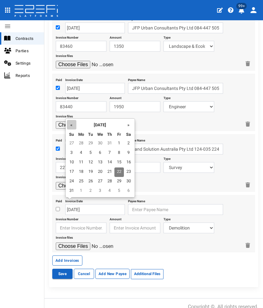
click at [74, 122] on th "«" at bounding box center [72, 125] width 10 height 10
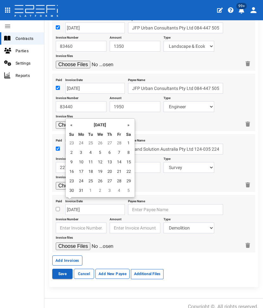
click at [74, 122] on th "«" at bounding box center [72, 125] width 10 height 10
click at [118, 182] on td "28" at bounding box center [119, 182] width 10 height 10
type input "[DATE]"
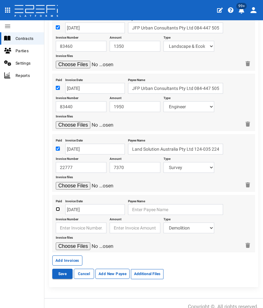
click at [58, 207] on input "checkbox" at bounding box center [58, 209] width 4 height 4
checkbox input "true"
click at [136, 204] on input "text" at bounding box center [175, 209] width 95 height 11
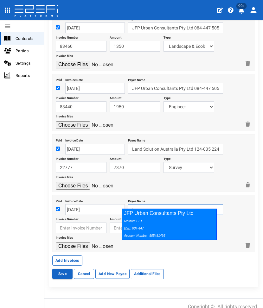
drag, startPoint x: 144, startPoint y: 226, endPoint x: 98, endPoint y: 226, distance: 46.0
click at [142, 226] on div "Method: EFT BSB: 084-447 Account Number: 505481495" at bounding box center [167, 228] width 87 height 22
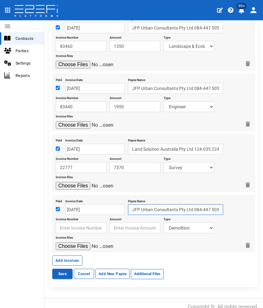
type input "JFP Urban Consultants Pty Ltd 084-447 505481495"
click at [70, 223] on input "text" at bounding box center [81, 228] width 51 height 11
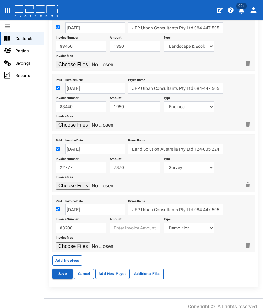
type input "83200"
type input "8400"
select select "Planning~118~CONSULTANT/PROFESSIONAL FEES"
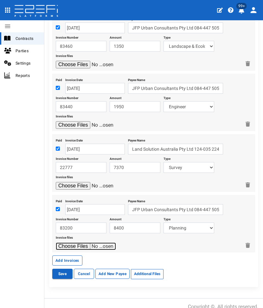
click at [56, 243] on input "file" at bounding box center [86, 247] width 60 height 8
type input "C:\fakepath\JFP 83200 - Feb 2025.pdf"
click at [74, 256] on button "Add Invoices" at bounding box center [67, 261] width 30 height 10
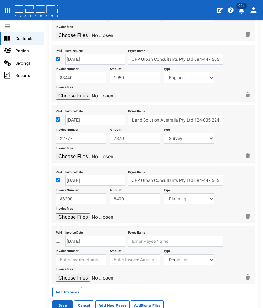
scroll to position [622, 0]
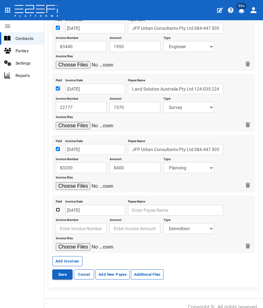
click at [57, 208] on input "checkbox" at bounding box center [58, 210] width 4 height 4
checkbox input "true"
click at [77, 205] on input "[DATE]" at bounding box center [95, 210] width 60 height 11
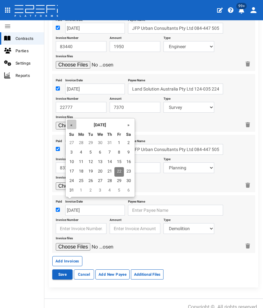
click at [73, 126] on th "«" at bounding box center [72, 125] width 10 height 10
click at [74, 126] on th "«" at bounding box center [72, 125] width 10 height 10
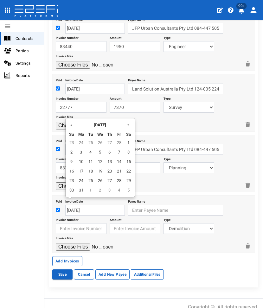
click at [74, 126] on th "«" at bounding box center [72, 125] width 10 height 10
click at [122, 179] on td "28" at bounding box center [119, 182] width 10 height 10
type input "[DATE]"
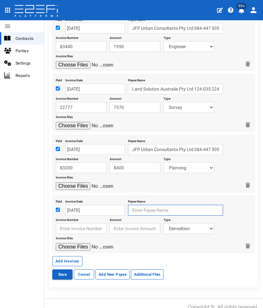
click at [142, 205] on input "text" at bounding box center [175, 210] width 95 height 11
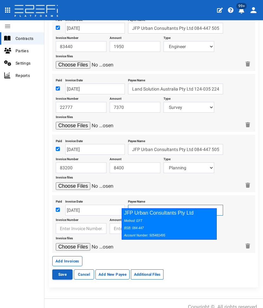
click at [142, 220] on div "Method: EFT BSB: 084-447 Account Number: 505481495" at bounding box center [167, 228] width 87 height 22
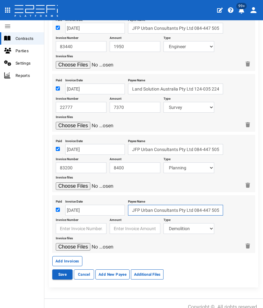
type input "JFP Urban Consultants Pty Ltd 084-447 505481495"
drag, startPoint x: 66, startPoint y: 220, endPoint x: 69, endPoint y: 218, distance: 3.5
click at [66, 223] on input "text" at bounding box center [81, 228] width 51 height 11
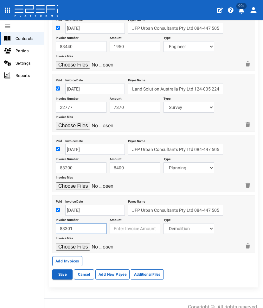
type input "83301"
type input "2070"
select select "Landscape~101~MISCELLANEOUS WORKS"
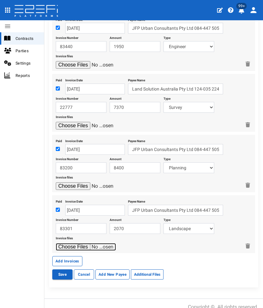
click at [56, 243] on input "file" at bounding box center [86, 247] width 60 height 8
type input "C:\fakepath\JFP 83301 - Feb 2025.pdf"
click at [73, 256] on button "Add Invoices" at bounding box center [67, 261] width 30 height 10
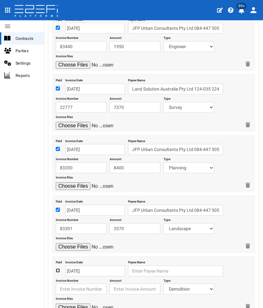
drag, startPoint x: 57, startPoint y: 261, endPoint x: 77, endPoint y: 265, distance: 20.6
click at [59, 269] on input "checkbox" at bounding box center [58, 271] width 4 height 4
checkbox input "true"
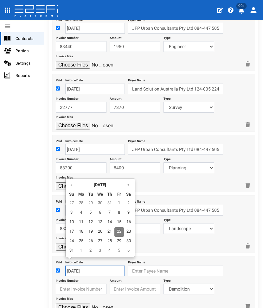
click at [79, 266] on input "[DATE]" at bounding box center [95, 271] width 60 height 11
click at [71, 189] on th "«" at bounding box center [72, 185] width 10 height 10
click at [72, 188] on th "«" at bounding box center [72, 185] width 10 height 10
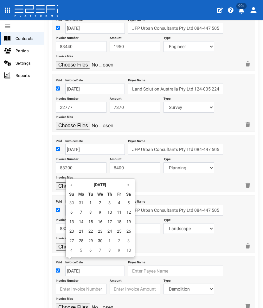
click at [72, 188] on th "«" at bounding box center [72, 185] width 10 height 10
click at [120, 244] on td "28" at bounding box center [119, 242] width 10 height 10
type input "[DATE]"
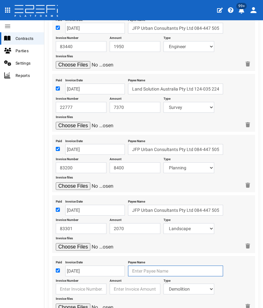
click at [140, 266] on input "text" at bounding box center [175, 271] width 95 height 11
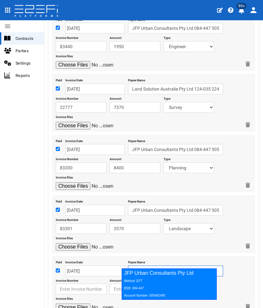
click at [141, 273] on div "JFP Urban Consultants Pty Ltd Method: EFT BSB: 084-447 Account Number: 505481495" at bounding box center [169, 284] width 95 height 31
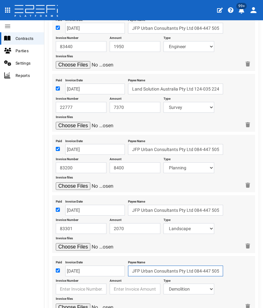
type input "JFP Urban Consultants Pty Ltd 084-447 505481495"
click at [87, 284] on input "text" at bounding box center [81, 289] width 51 height 11
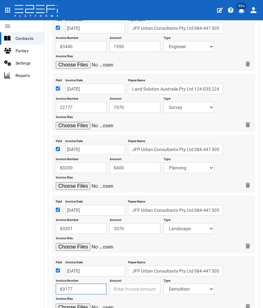
type input "83177"
type input "23250"
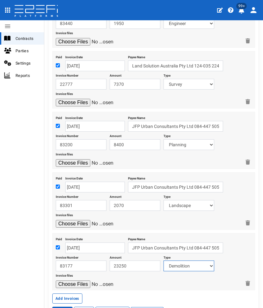
scroll to position [682, 0]
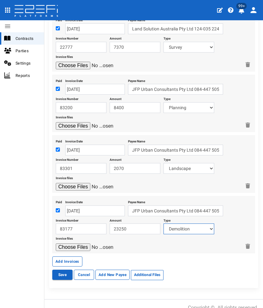
click at [184, 224] on select "Demolition Major And Civil Works Dce 1+2 Electricity/Telecommunications Landsca…" at bounding box center [189, 229] width 51 height 11
select select "Engineer~124~CONSULTANT/PROFESSIONAL FEES"
click at [164, 224] on select "Demolition Major And Civil Works Dce 1+2 Electricity/Telecommunications Landsca…" at bounding box center [189, 229] width 51 height 11
click at [56, 244] on input "file" at bounding box center [86, 248] width 60 height 8
type input "C:\fakepath\JFP 83177 - Feb 2025.pdf"
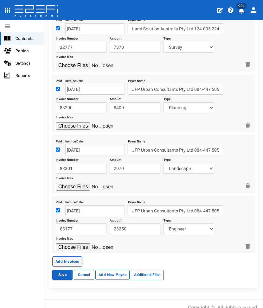
click at [68, 257] on button "Add Invoices" at bounding box center [67, 262] width 30 height 10
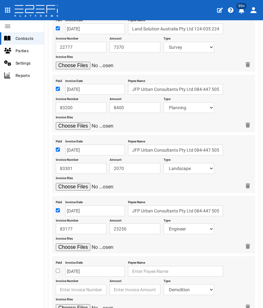
scroll to position [742, 0]
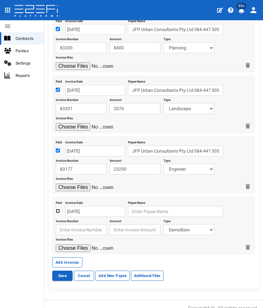
click at [59, 209] on input "checkbox" at bounding box center [58, 211] width 4 height 4
checkbox input "true"
click at [76, 206] on input "[DATE]" at bounding box center [95, 211] width 60 height 11
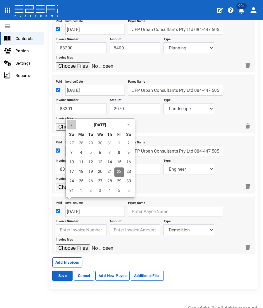
click at [71, 128] on th "«" at bounding box center [72, 125] width 10 height 10
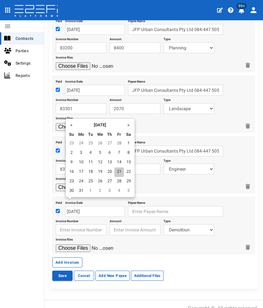
click at [117, 173] on td "21" at bounding box center [119, 173] width 10 height 10
type input "[DATE]"
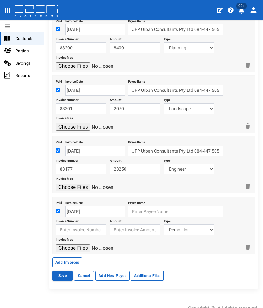
click at [132, 207] on input "text" at bounding box center [175, 211] width 95 height 11
type input "Urban Utilities"
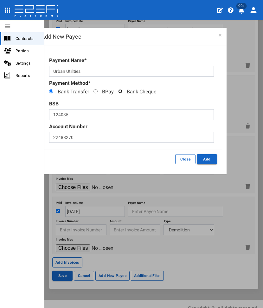
click at [120, 92] on input "Bank Cheque" at bounding box center [120, 91] width 4 height 4
radio input "true"
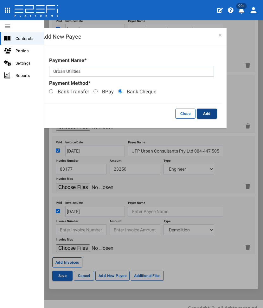
click at [214, 115] on button "Add" at bounding box center [207, 114] width 20 height 10
type input "Urban Utilities"
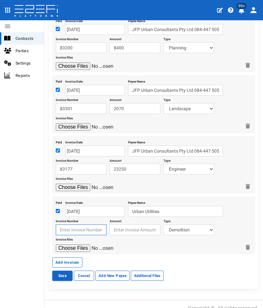
click at [77, 235] on div "Invoice files" at bounding box center [148, 243] width 185 height 17
click at [77, 225] on input "text" at bounding box center [81, 230] width 51 height 11
paste input "739700100221327"
type input "739700100221327"
click at [132, 225] on input "number" at bounding box center [135, 230] width 51 height 11
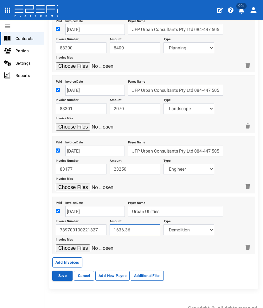
type input "1636.36"
click at [177, 225] on select "Demolition Major And Civil Works Dce 1+2 Electricity/Telecommunications Landsca…" at bounding box center [189, 230] width 51 height 11
select select "Fees DCE 5~134~AUTHORITY FEES"
click at [164, 225] on select "Demolition Major And Civil Works Dce 1+2 Electricity/Telecommunications Landsca…" at bounding box center [189, 230] width 51 height 11
click at [70, 245] on input "file" at bounding box center [86, 249] width 60 height 8
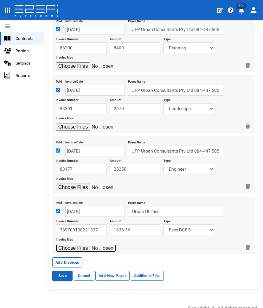
type input "C:\fakepath\UU 739700100221327 $1,800.pdf"
click at [58, 271] on button "Save" at bounding box center [62, 276] width 20 height 10
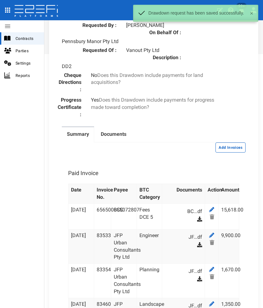
scroll to position [285, 0]
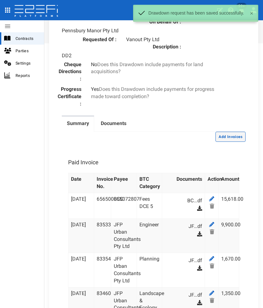
click at [222, 135] on button "Add Invoices" at bounding box center [230, 137] width 30 height 10
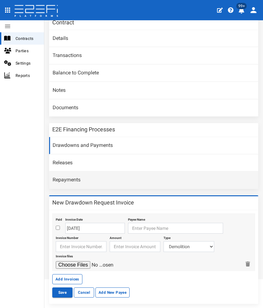
scroll to position [70, 0]
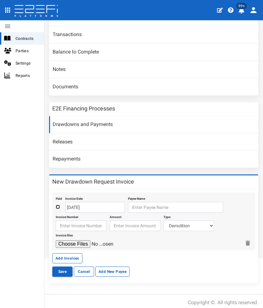
drag, startPoint x: 56, startPoint y: 204, endPoint x: 77, endPoint y: 204, distance: 20.3
click at [56, 205] on input "checkbox" at bounding box center [58, 207] width 4 height 4
checkbox input "true"
click at [87, 205] on input "[DATE]" at bounding box center [95, 207] width 60 height 11
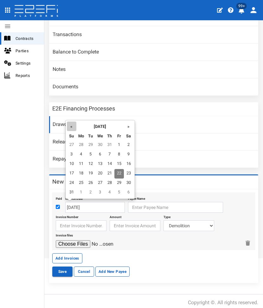
click at [67, 124] on th "«" at bounding box center [72, 127] width 10 height 10
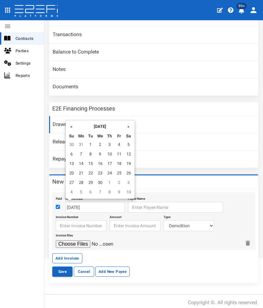
click at [67, 124] on th "«" at bounding box center [72, 127] width 10 height 10
click at [131, 128] on th "»" at bounding box center [129, 127] width 10 height 10
click at [118, 182] on td "31" at bounding box center [119, 184] width 10 height 10
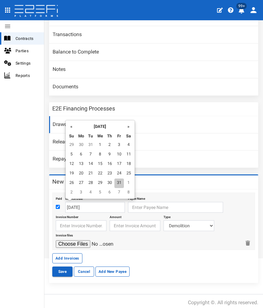
type input "[DATE]"
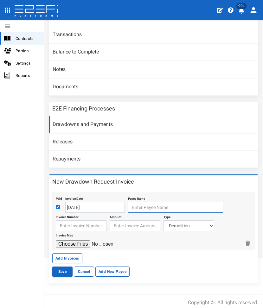
click at [141, 205] on input "text" at bounding box center [175, 207] width 95 height 11
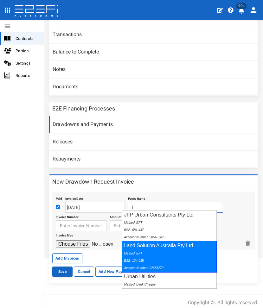
click at [143, 248] on div "Land Solution Australia Pty Ltd Method: EFT BSB: 124-035 Account Number: 224882…" at bounding box center [169, 256] width 95 height 31
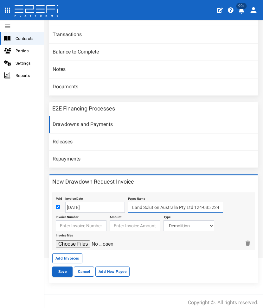
type input "Land Solution Australia Pty Ltd 124-035 22488270"
click at [82, 224] on input "text" at bounding box center [81, 226] width 51 height 11
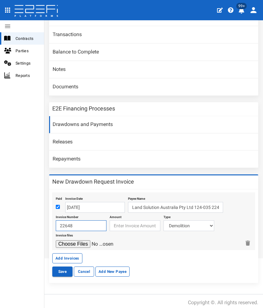
type input "22648"
type input "18179.50"
click at [181, 224] on select "Demolition Major And Civil Works Dce 1+2 Electricity/Telecommunications Landsca…" at bounding box center [189, 226] width 51 height 11
select select "Survey~117~CONSULTANT/PROFESSIONAL FEES"
click at [164, 221] on select "Demolition Major And Civil Works Dce 1+2 Electricity/Telecommunications Landsca…" at bounding box center [189, 226] width 51 height 11
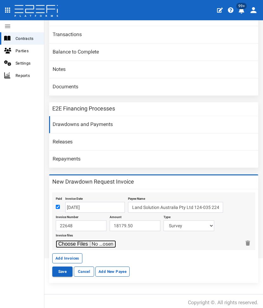
click at [56, 241] on input "file" at bounding box center [86, 245] width 60 height 8
type input "C:\fakepath\LSA 22648.pdf"
click at [60, 254] on button "Add Invoices" at bounding box center [67, 259] width 30 height 10
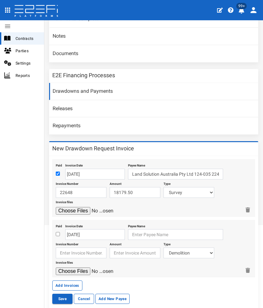
scroll to position [130, 0]
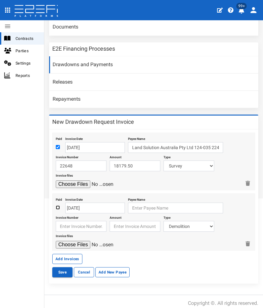
click at [56, 206] on input "checkbox" at bounding box center [58, 208] width 4 height 4
checkbox input "true"
drag, startPoint x: 86, startPoint y: 208, endPoint x: 85, endPoint y: 203, distance: 5.4
click at [86, 208] on input "[DATE]" at bounding box center [95, 208] width 60 height 11
click at [69, 119] on h3 "New Drawdown Request Invoice" at bounding box center [93, 122] width 82 height 6
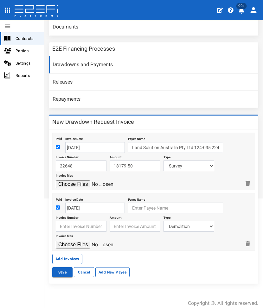
click at [71, 126] on div "New Drawdown Request Invoice" at bounding box center [153, 123] width 209 height 14
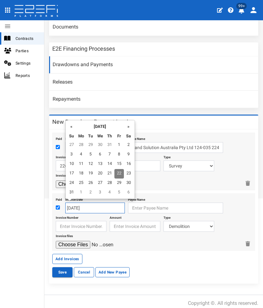
click at [83, 209] on input "[DATE]" at bounding box center [95, 208] width 60 height 11
click at [70, 125] on th "«" at bounding box center [72, 127] width 10 height 10
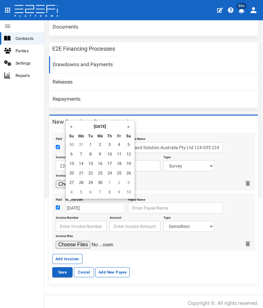
click at [70, 125] on th "«" at bounding box center [72, 127] width 10 height 10
click at [115, 185] on td "28" at bounding box center [119, 184] width 10 height 10
type input "[DATE]"
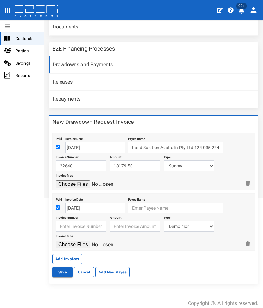
click at [138, 203] on input "text" at bounding box center [175, 208] width 95 height 11
type input "S5 Environmental"
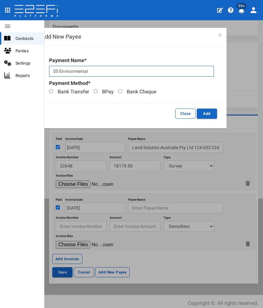
click at [135, 76] on input "S5 Environmental" at bounding box center [131, 71] width 165 height 11
type input "S5 Environmental Pty Ltd"
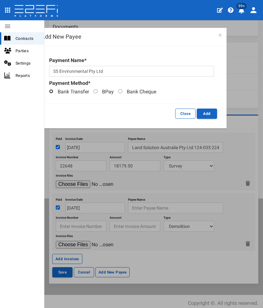
drag, startPoint x: 51, startPoint y: 90, endPoint x: 67, endPoint y: 103, distance: 20.5
click at [51, 90] on input "Bank Transfer" at bounding box center [51, 91] width 4 height 4
radio input "true"
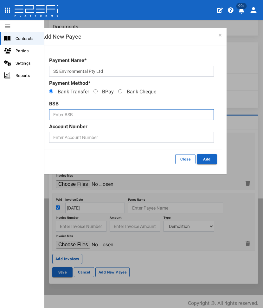
click at [74, 112] on input "text" at bounding box center [131, 114] width 165 height 11
type input "014255"
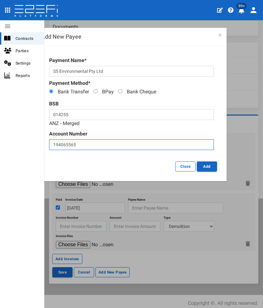
type input "194065565"
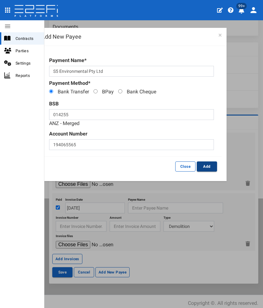
click at [207, 163] on button "Add" at bounding box center [207, 167] width 20 height 10
type input "S5 Environmental Pty Ltd 014-255 194065565"
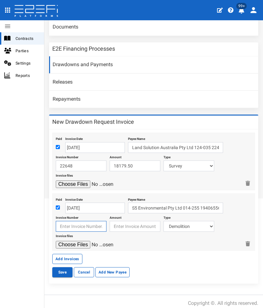
click at [89, 224] on input "text" at bounding box center [81, 226] width 51 height 11
type input "3409"
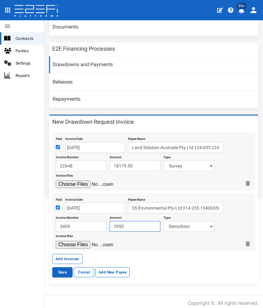
type input "2950"
select select "Sub-Consultants~115~CONSULTANT/PROFESSIONAL FEES"
click at [71, 242] on input "file" at bounding box center [86, 245] width 60 height 8
type input "C:\fakepath\S5 3409.pdf"
click at [71, 254] on button "Add Invoices" at bounding box center [67, 259] width 30 height 10
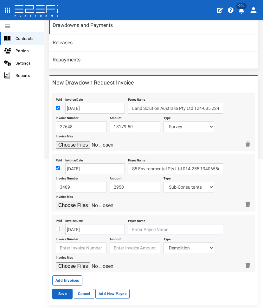
scroll to position [190, 0]
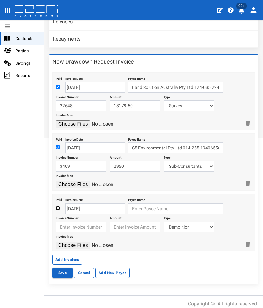
click at [57, 206] on input "checkbox" at bounding box center [58, 208] width 4 height 4
checkbox input "true"
drag, startPoint x: 83, startPoint y: 204, endPoint x: 83, endPoint y: 200, distance: 4.1
click at [83, 204] on input "[DATE]" at bounding box center [95, 208] width 60 height 11
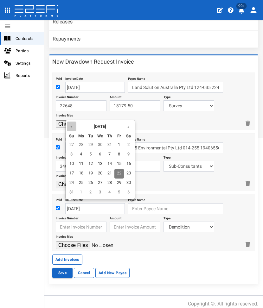
click at [71, 129] on th "«" at bounding box center [72, 127] width 10 height 10
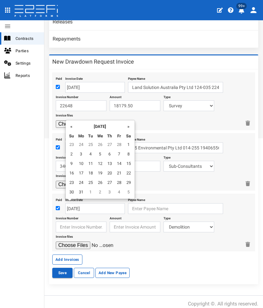
click at [71, 129] on th "«" at bounding box center [72, 127] width 10 height 10
drag, startPoint x: 110, startPoint y: 184, endPoint x: 118, endPoint y: 184, distance: 8.2
click at [113, 184] on td "27" at bounding box center [110, 184] width 10 height 10
type input "[DATE]"
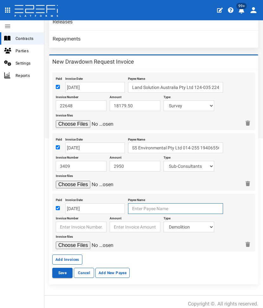
click at [140, 204] on input "text" at bounding box center [175, 208] width 95 height 11
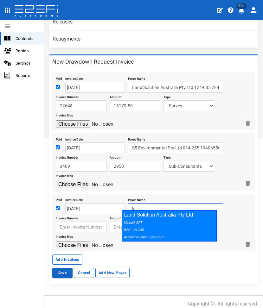
click at [138, 219] on div "Method: EFT BSB: 124-035 Account Number: 22488270" at bounding box center [167, 230] width 87 height 22
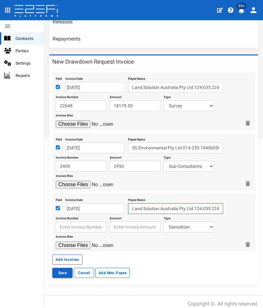
type input "Land Solution Australia Pty Ltd 124-035 22488270"
click at [72, 222] on input "text" at bounding box center [81, 227] width 51 height 11
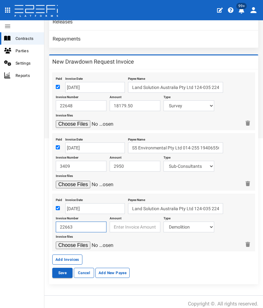
type input "22663"
type input "5615"
click at [80, 224] on input "22663" at bounding box center [81, 227] width 51 height 11
type input "22663"
click at [184, 224] on select "Demolition Major And Civil Works Dce 1+2 Electricity/Telecommunications Landsca…" at bounding box center [189, 227] width 51 height 11
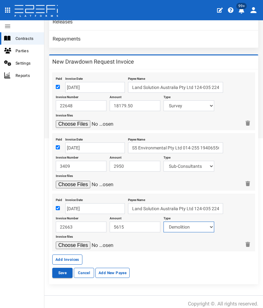
select select "Survey~117~CONSULTANT/PROFESSIONAL FEES"
click at [164, 222] on select "Demolition Major And Civil Works Dce 1+2 Electricity/Telecommunications Landsca…" at bounding box center [189, 227] width 51 height 11
click at [56, 242] on input "file" at bounding box center [86, 246] width 60 height 8
type input "C:\fakepath\LSA 22663.pdf"
click at [61, 255] on button "Add Invoices" at bounding box center [67, 260] width 30 height 10
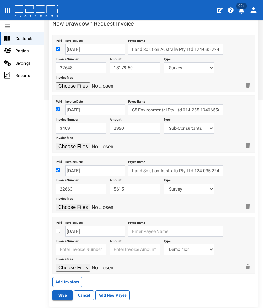
scroll to position [250, 0]
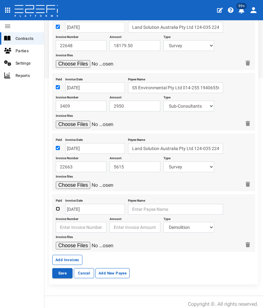
click at [58, 207] on input "checkbox" at bounding box center [58, 209] width 4 height 4
checkbox input "true"
click at [96, 207] on input "[DATE]" at bounding box center [95, 209] width 60 height 11
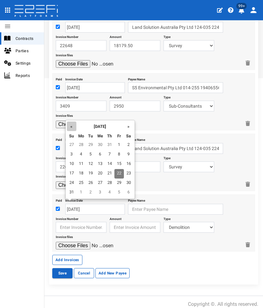
click at [68, 126] on th "«" at bounding box center [72, 127] width 10 height 10
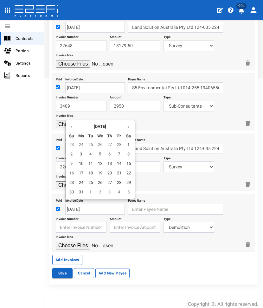
click at [68, 126] on th "«" at bounding box center [72, 127] width 10 height 10
drag, startPoint x: 90, startPoint y: 175, endPoint x: 132, endPoint y: 199, distance: 48.3
click at [91, 175] on td "18" at bounding box center [91, 174] width 10 height 10
type input "[DATE]"
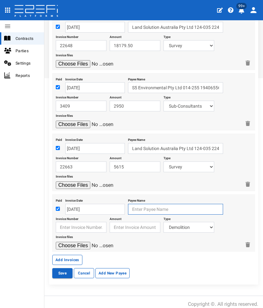
click at [139, 210] on input "text" at bounding box center [175, 209] width 95 height 11
type input "Adam Pekol"
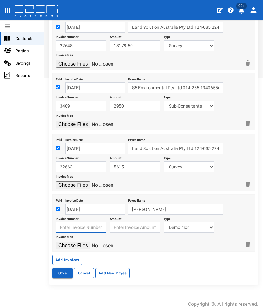
type input "Adam Pekol"
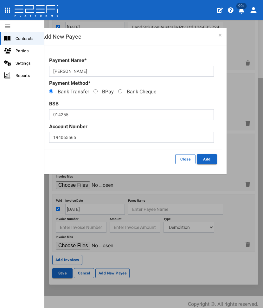
click at [52, 89] on label "Bank Transfer" at bounding box center [69, 91] width 40 height 7
click at [52, 89] on input "Bank Transfer" at bounding box center [51, 91] width 4 height 4
radio input "true"
click at [93, 70] on input "Adam Pekol" at bounding box center [131, 71] width 165 height 11
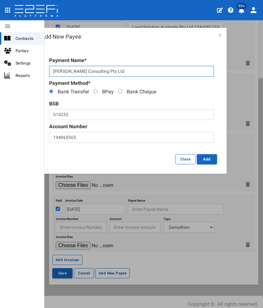
type input "[PERSON_NAME] Consulting Pty Ltd"
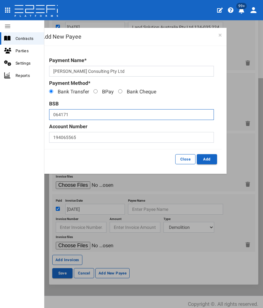
type input "064171"
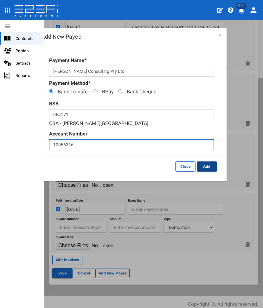
type input "10056316"
click at [208, 166] on button "Add" at bounding box center [207, 167] width 20 height 10
type input "Adam Pekol Consulting Pty Ltd 064-171 10056316"
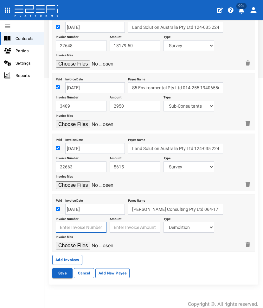
click at [76, 227] on input "text" at bounding box center [81, 227] width 51 height 11
type input "14743"
type input "3800"
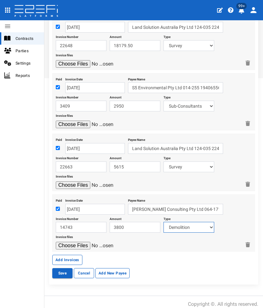
click at [190, 224] on select "Demolition Major And Civil Works Dce 1+2 Electricity/Telecommunications Landsca…" at bounding box center [189, 227] width 51 height 11
select select "Sub-Consultants~115~CONSULTANT/PROFESSIONAL FEES"
click at [164, 222] on select "Demolition Major And Civil Works Dce 1+2 Electricity/Telecommunications Landsca…" at bounding box center [189, 227] width 51 height 11
click at [67, 242] on input "file" at bounding box center [86, 246] width 60 height 8
type input "C:\fakepath\PTT 14743.pdf"
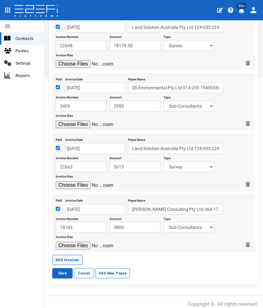
click at [62, 255] on button "Add Invoices" at bounding box center [67, 260] width 30 height 10
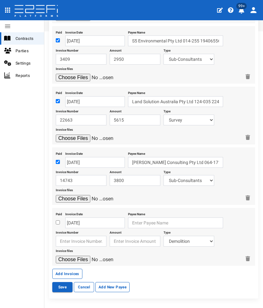
scroll to position [310, 0]
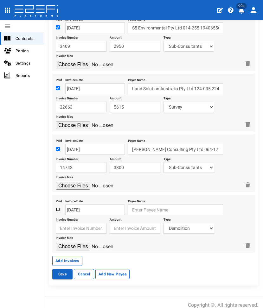
click at [58, 208] on input "checkbox" at bounding box center [58, 210] width 4 height 4
checkbox input "true"
click at [83, 205] on input "[DATE]" at bounding box center [95, 210] width 60 height 11
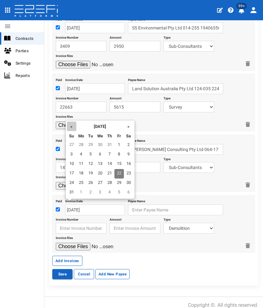
click at [69, 126] on th "«" at bounding box center [72, 127] width 10 height 10
click at [93, 145] on td "1" at bounding box center [91, 146] width 10 height 10
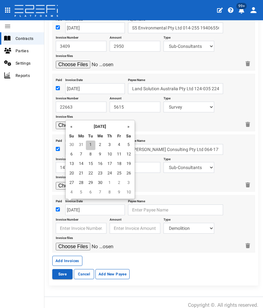
type input "[DATE]"
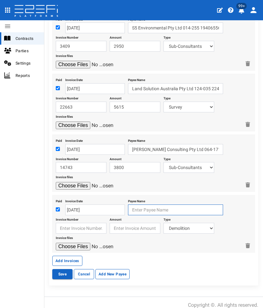
drag, startPoint x: 146, startPoint y: 208, endPoint x: 151, endPoint y: 208, distance: 4.4
click at [150, 208] on input "text" at bounding box center [175, 210] width 95 height 11
type input "KD & KL Pty Ltd"
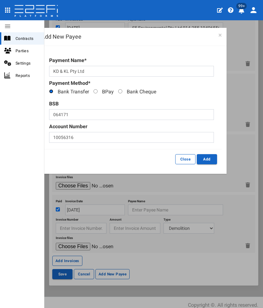
click at [52, 93] on input "Bank Transfer" at bounding box center [51, 91] width 4 height 4
radio input "true"
click at [62, 115] on input "064171" at bounding box center [131, 114] width 165 height 11
type input "014231"
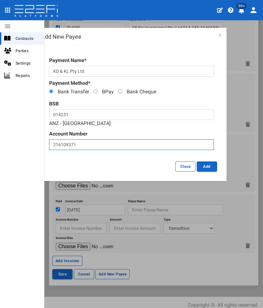
type input "216109371"
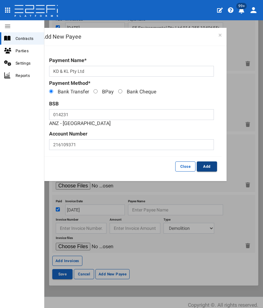
click at [201, 166] on button "Add" at bounding box center [207, 167] width 20 height 10
type input "KD & KL Pty Ltd 014-231 216109371"
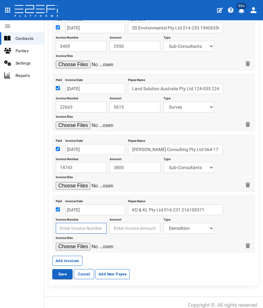
click at [77, 223] on input "text" at bounding box center [81, 228] width 51 height 11
type input "2563"
type input "2350"
click at [188, 223] on select "Demolition Major And Civil Works Dce 1+2 Electricity/Telecommunications Landsca…" at bounding box center [189, 228] width 51 height 11
select select "Landscape~101~MISCELLANEOUS WORKS"
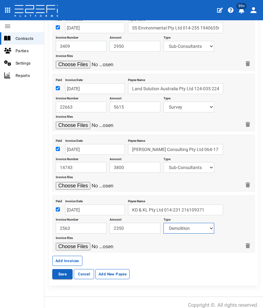
click at [164, 223] on select "Demolition Major And Civil Works Dce 1+2 Electricity/Telecommunications Landsca…" at bounding box center [189, 228] width 51 height 11
click at [72, 243] on input "file" at bounding box center [86, 247] width 60 height 8
type input "C:\fakepath\KDKL 2563.pdf"
click at [57, 256] on button "Add Invoices" at bounding box center [67, 261] width 30 height 10
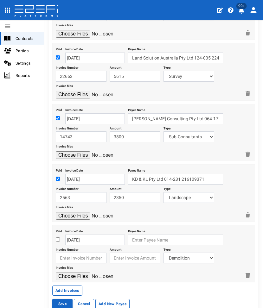
scroll to position [370, 0]
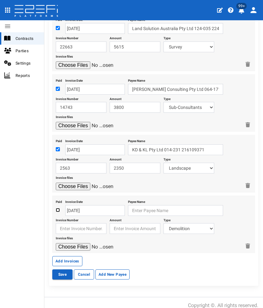
click at [58, 208] on input "checkbox" at bounding box center [58, 210] width 4 height 4
checkbox input "true"
click at [74, 205] on input "[DATE]" at bounding box center [95, 210] width 60 height 11
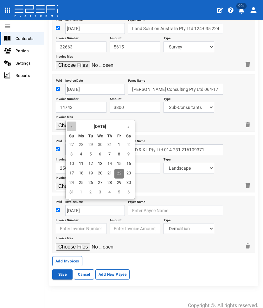
click at [74, 126] on th "«" at bounding box center [72, 127] width 10 height 10
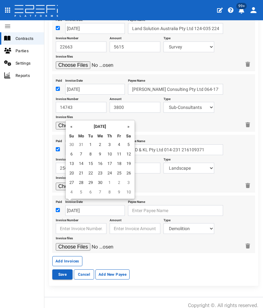
click at [74, 126] on th "«" at bounding box center [72, 127] width 10 height 10
click at [127, 127] on th "»" at bounding box center [129, 127] width 10 height 10
click at [118, 185] on td "31" at bounding box center [119, 184] width 10 height 10
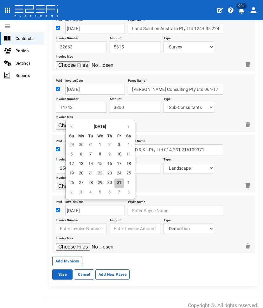
type input "[DATE]"
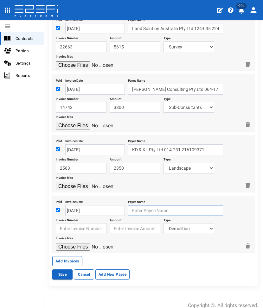
click at [130, 205] on input "text" at bounding box center [175, 210] width 95 height 11
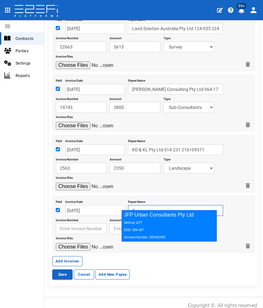
drag, startPoint x: 130, startPoint y: 213, endPoint x: 67, endPoint y: 225, distance: 63.9
click at [132, 220] on div "Method: EFT BSB: 084-447 Account Number: 505481495" at bounding box center [167, 230] width 87 height 22
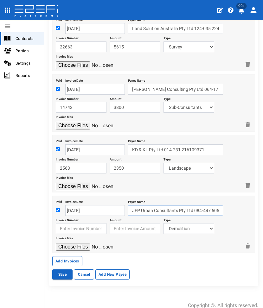
type input "JFP Urban Consultants Pty Ltd 084-447 505481495"
drag, startPoint x: 65, startPoint y: 225, endPoint x: 72, endPoint y: 211, distance: 14.7
click at [65, 225] on input "text" at bounding box center [81, 228] width 51 height 11
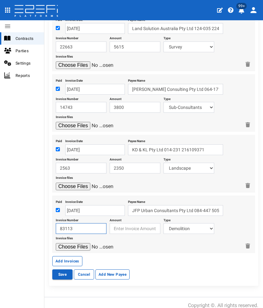
type input "83113"
type input "2100"
select select "Planning~118~CONSULTANT/PROFESSIONAL FEES"
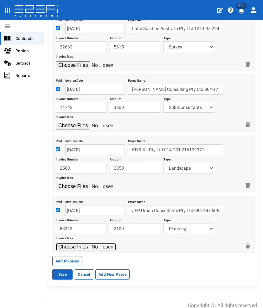
click at [56, 243] on input "file" at bounding box center [86, 247] width 60 height 8
type input "C:\fakepath\JFP 83113 - Jan 2025.pdf"
click at [63, 257] on button "Add Invoices" at bounding box center [67, 261] width 30 height 10
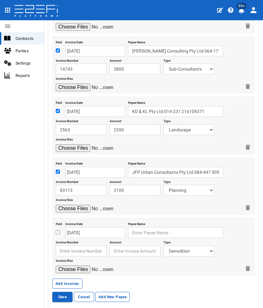
scroll to position [430, 0]
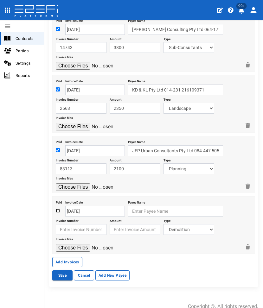
drag, startPoint x: 58, startPoint y: 204, endPoint x: 10, endPoint y: 232, distance: 56.1
click at [58, 209] on input "checkbox" at bounding box center [58, 211] width 4 height 4
checkbox input "true"
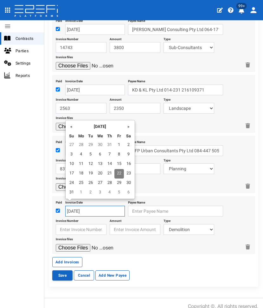
click at [79, 206] on input "[DATE]" at bounding box center [95, 211] width 60 height 11
click at [72, 127] on th "«" at bounding box center [72, 127] width 10 height 10
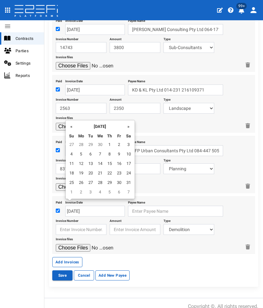
click at [72, 127] on th "«" at bounding box center [72, 127] width 10 height 10
click at [119, 184] on td "31" at bounding box center [119, 184] width 10 height 10
type input "[DATE]"
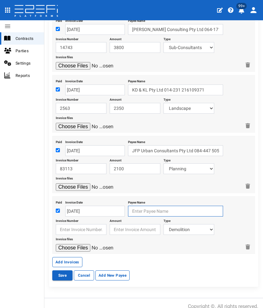
click at [136, 206] on input "text" at bounding box center [175, 211] width 95 height 11
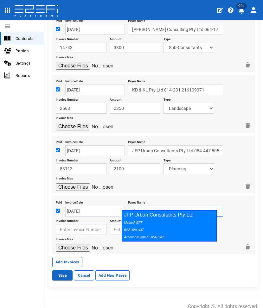
click at [136, 221] on icon "Method: EFT BSB: 084-447 Account Number: 505481495" at bounding box center [144, 230] width 41 height 18
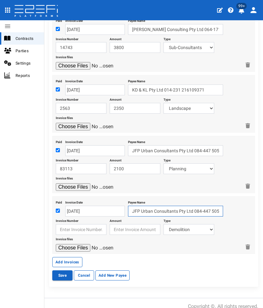
type input "JFP Urban Consultants Pty Ltd 084-447 505481495"
drag, startPoint x: 93, startPoint y: 222, endPoint x: 92, endPoint y: 214, distance: 8.3
click at [93, 224] on input "text" at bounding box center [81, 229] width 51 height 11
type input "83133"
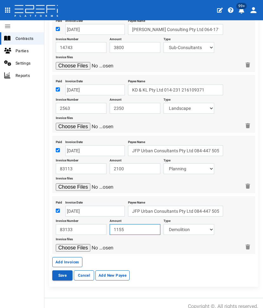
type input "1155"
select select "Landscape & Ecology~119~CONSULTANT/PROFESSIONAL FEES"
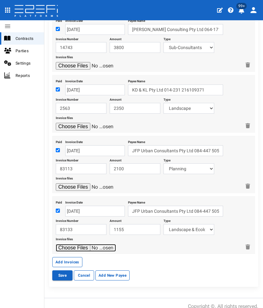
click at [56, 244] on input "file" at bounding box center [86, 248] width 60 height 8
type input "C:\fakepath\JFP 83133 - Jan 2025.pdf"
click at [70, 257] on button "Add Invoices" at bounding box center [67, 262] width 30 height 10
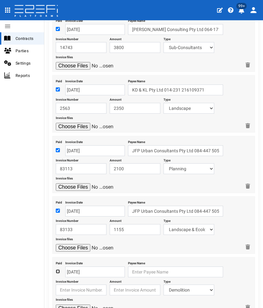
click at [59, 270] on input "checkbox" at bounding box center [58, 272] width 4 height 4
checkbox input "true"
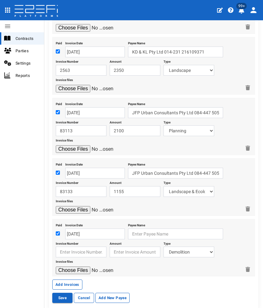
scroll to position [491, 0]
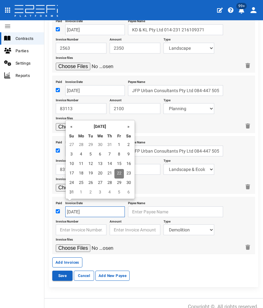
click at [80, 208] on input "[DATE]" at bounding box center [95, 212] width 60 height 11
click at [73, 124] on th "«" at bounding box center [72, 127] width 10 height 10
click at [74, 130] on th "«" at bounding box center [72, 127] width 10 height 10
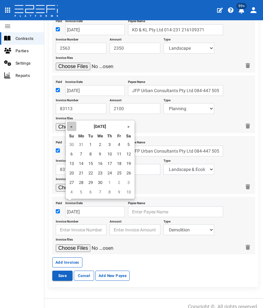
click at [74, 130] on th "«" at bounding box center [72, 127] width 10 height 10
click at [122, 183] on td "31" at bounding box center [119, 184] width 10 height 10
type input "[DATE]"
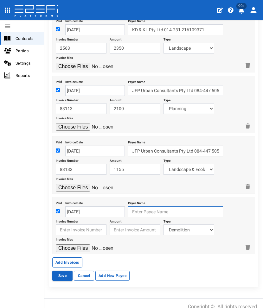
click at [138, 207] on input "text" at bounding box center [175, 212] width 95 height 11
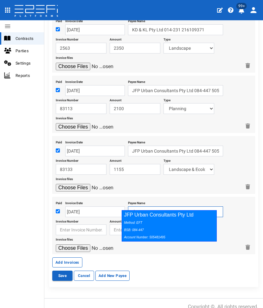
drag, startPoint x: 139, startPoint y: 220, endPoint x: 136, endPoint y: 220, distance: 3.5
click at [138, 220] on div "Method: EFT BSB: 084-447 Account Number: 505481495" at bounding box center [167, 230] width 87 height 22
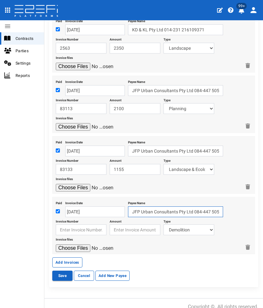
type input "JFP Urban Consultants Pty Ltd 084-447 505481495"
click at [77, 225] on input "text" at bounding box center [81, 230] width 51 height 11
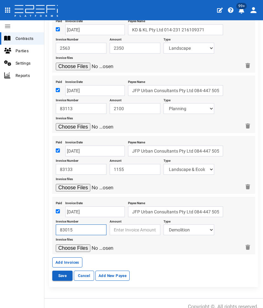
type input "83015"
type input "1500"
select select "Engineer~124~CONSULTANT/PROFESSIONAL FEES"
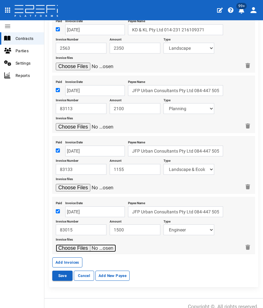
click at [56, 245] on input "file" at bounding box center [86, 249] width 60 height 8
type input "C:\fakepath\JFP 83015 - Jan 2025.pdf"
click at [63, 271] on button "Save" at bounding box center [62, 276] width 20 height 10
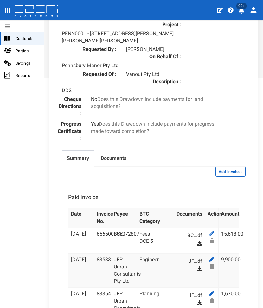
scroll to position [307, 0]
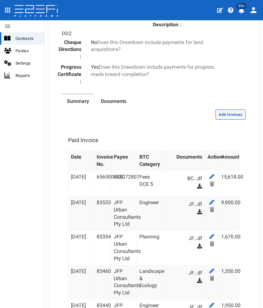
click at [217, 110] on button "Add Invoices" at bounding box center [230, 115] width 30 height 10
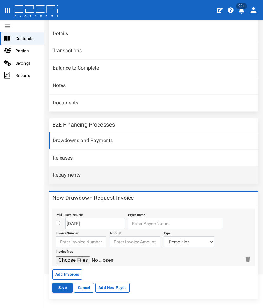
scroll to position [70, 0]
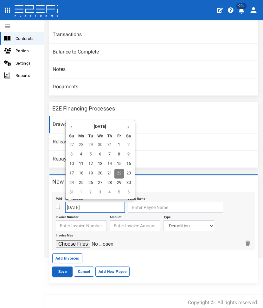
click at [73, 204] on input "[DATE]" at bounding box center [95, 207] width 60 height 11
click at [73, 126] on th "«" at bounding box center [72, 127] width 10 height 10
click at [113, 185] on td "31" at bounding box center [110, 184] width 10 height 10
type input "[DATE]"
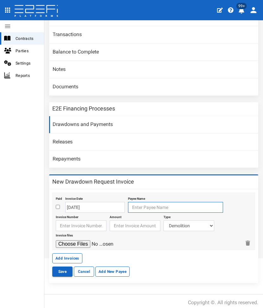
click at [132, 205] on input "text" at bounding box center [175, 207] width 95 height 11
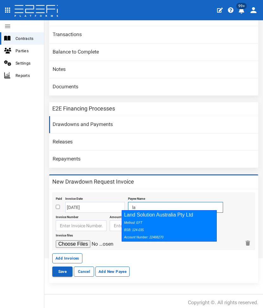
drag, startPoint x: 136, startPoint y: 221, endPoint x: 110, endPoint y: 223, distance: 26.1
click at [134, 222] on icon "Method: EFT BSB: 124-035 Account Number: 22488270" at bounding box center [144, 230] width 40 height 18
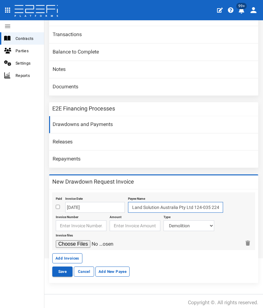
type input "Land Solution Australia Pty Ltd 124-035 22488270"
drag, startPoint x: 89, startPoint y: 224, endPoint x: 87, endPoint y: 217, distance: 7.1
click at [89, 224] on input "text" at bounding box center [81, 226] width 51 height 11
type input "22841"
click at [126, 221] on input "number" at bounding box center [135, 226] width 51 height 11
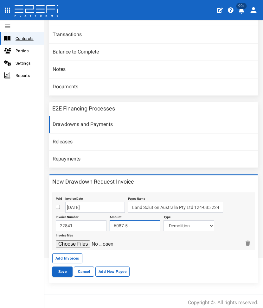
type input "6087.5"
click at [186, 224] on select "Demolition Major And Civil Works Dce 1+2 Electricity/Telecommunications Landsca…" at bounding box center [189, 226] width 51 height 11
select select "Survey~117~CONSULTANT/PROFESSIONAL FEES"
click at [164, 221] on select "Demolition Major And Civil Works Dce 1+2 Electricity/Telecommunications Landsca…" at bounding box center [189, 226] width 51 height 11
click at [56, 241] on input "file" at bounding box center [86, 245] width 60 height 8
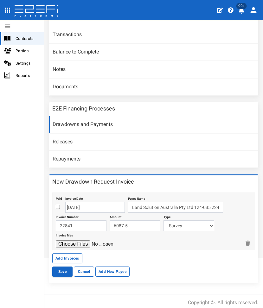
click at [66, 236] on div "Invoice files" at bounding box center [148, 239] width 185 height 17
click at [66, 241] on input "file" at bounding box center [86, 245] width 60 height 8
type input "C:\fakepath\LSA 22841.pdf"
click at [79, 205] on input "[DATE]" at bounding box center [95, 207] width 60 height 11
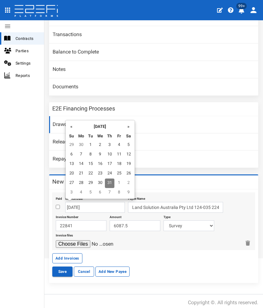
click at [109, 182] on td "31" at bounding box center [110, 184] width 10 height 10
click at [86, 203] on input "text" at bounding box center [95, 207] width 60 height 11
click at [108, 184] on td "31" at bounding box center [110, 184] width 10 height 10
type input "[DATE]"
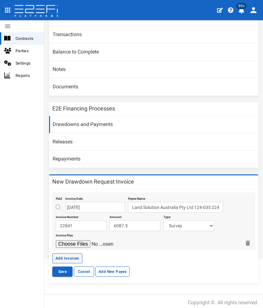
click at [67, 259] on button "Add Invoices" at bounding box center [67, 259] width 30 height 10
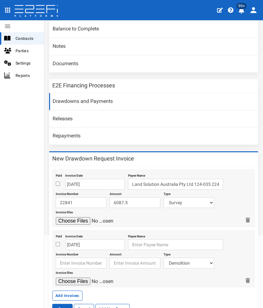
scroll to position [102, 0]
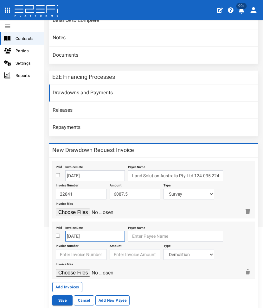
click at [79, 235] on input "[DATE]" at bounding box center [95, 236] width 60 height 11
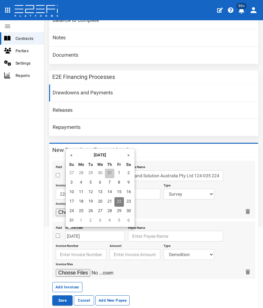
drag, startPoint x: 107, startPoint y: 175, endPoint x: 124, endPoint y: 201, distance: 30.5
click at [108, 175] on td "31" at bounding box center [110, 174] width 10 height 10
type input "[DATE]"
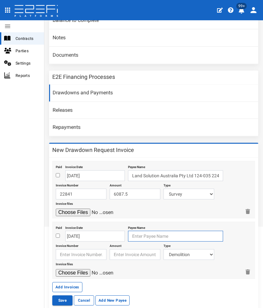
click at [137, 231] on input "text" at bounding box center [175, 236] width 95 height 11
type input "a"
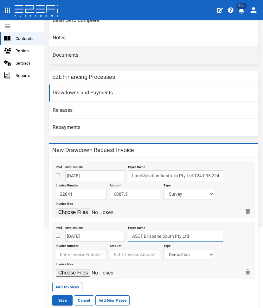
type input "ASCT Brisbane South Pty Ltd"
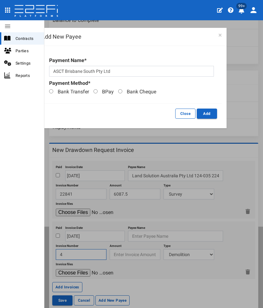
type input "4"
click at [50, 92] on input "Bank Transfer" at bounding box center [51, 91] width 4 height 4
radio input "true"
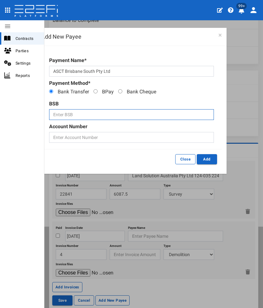
click at [68, 114] on input "text" at bounding box center [131, 114] width 165 height 11
type input "014215"
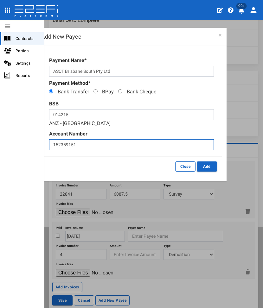
type input "152359151"
drag, startPoint x: 207, startPoint y: 165, endPoint x: 195, endPoint y: 174, distance: 14.6
click at [209, 164] on button "Add" at bounding box center [207, 167] width 20 height 10
type input "ASCT Brisbane South Pty Ltd 014-215 152359151"
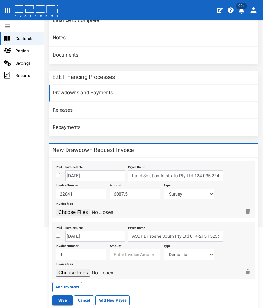
click at [76, 249] on input "4" at bounding box center [81, 254] width 51 height 11
type input "4400"
click at [134, 253] on input "number" at bounding box center [135, 254] width 51 height 11
type input "2340"
click at [179, 253] on select "Demolition Major And Civil Works Dce 1+2 Electricity/Telecommunications Landsca…" at bounding box center [189, 254] width 51 height 11
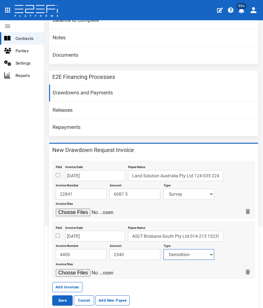
select select "Sub-Consultants~115~CONSULTANT/PROFESSIONAL FEES"
click at [164, 249] on select "Demolition Major And Civil Works Dce 1+2 Electricity/Telecommunications Landsca…" at bounding box center [189, 254] width 51 height 11
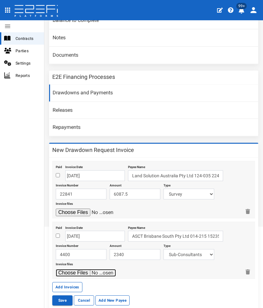
click at [70, 269] on input "file" at bounding box center [86, 273] width 60 height 8
type input "C:\fakepath\ASCT 4400.pdf"
click at [64, 296] on button "Save" at bounding box center [62, 301] width 20 height 10
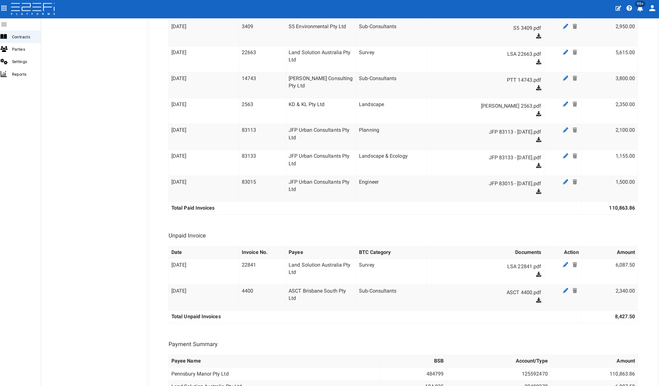
scroll to position [471, 0]
